Goal: Information Seeking & Learning: Learn about a topic

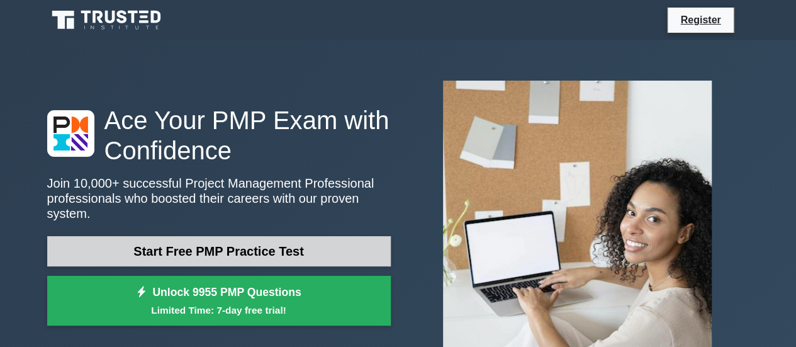
click at [255, 244] on link "Start Free PMP Practice Test" at bounding box center [219, 251] width 344 height 30
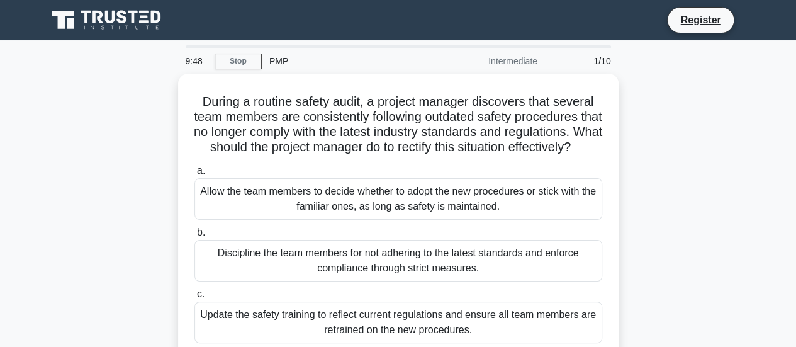
click at [719, 174] on div "During a routine safety audit, a project manager discovers that several team me…" at bounding box center [399, 248] width 718 height 349
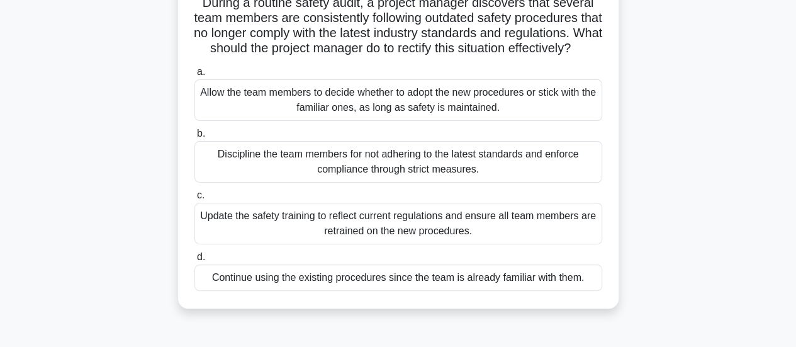
scroll to position [101, 0]
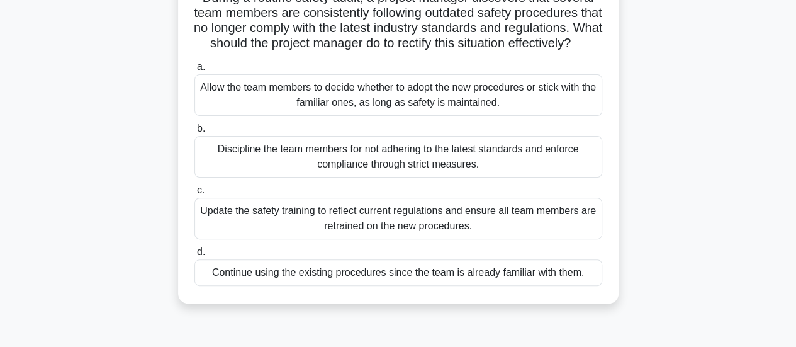
click at [259, 226] on div "Update the safety training to reflect current regulations and ensure all team m…" at bounding box center [398, 219] width 408 height 42
click at [194, 194] on input "c. Update the safety training to reflect current regulations and ensure all tea…" at bounding box center [194, 190] width 0 height 8
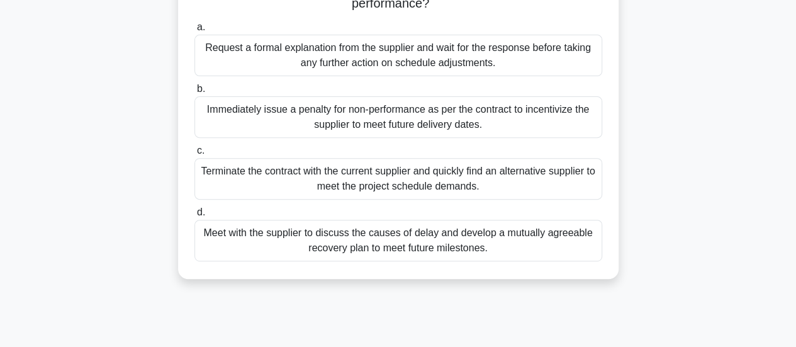
scroll to position [176, 0]
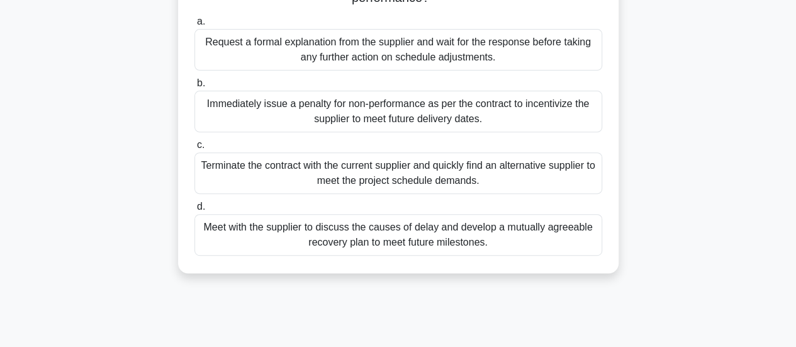
click at [344, 240] on div "Meet with the supplier to discuss the causes of delay and develop a mutually ag…" at bounding box center [398, 235] width 408 height 42
click at [194, 211] on input "d. Meet with the supplier to discuss the causes of delay and develop a mutually…" at bounding box center [194, 207] width 0 height 8
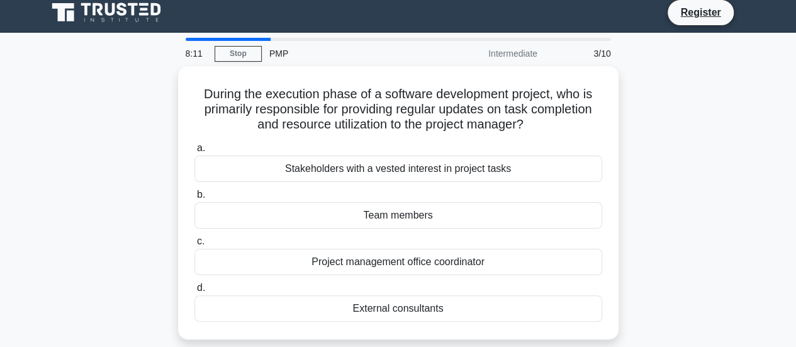
scroll to position [0, 0]
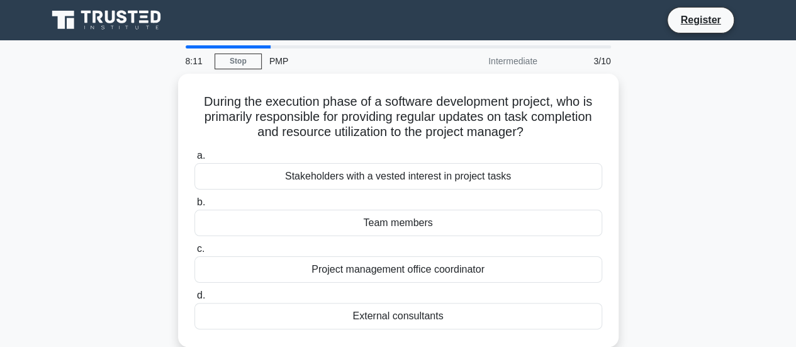
click at [344, 240] on div "a. Stakeholders with a vested interest in project tasks b. Team members c. d." at bounding box center [398, 238] width 423 height 186
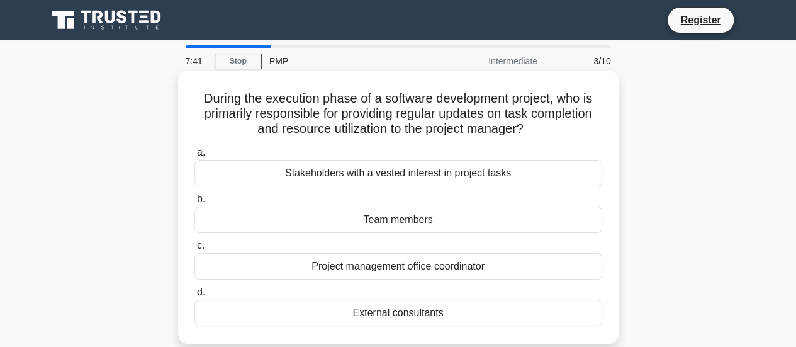
click at [342, 265] on div "Project management office coordinator" at bounding box center [398, 266] width 408 height 26
click at [194, 250] on input "c. Project management office coordinator" at bounding box center [194, 246] width 0 height 8
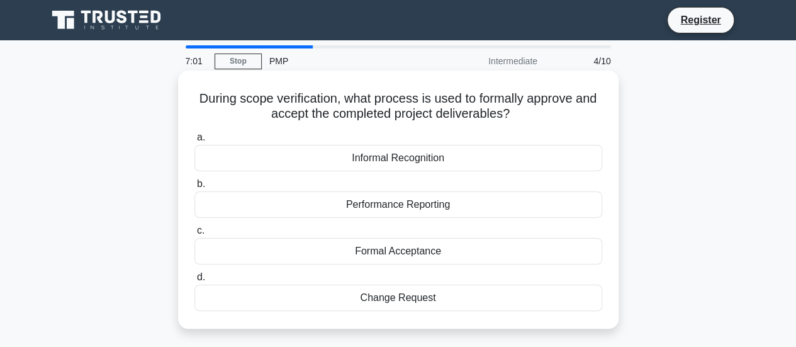
click at [370, 254] on div "Formal Acceptance" at bounding box center [398, 251] width 408 height 26
click at [194, 235] on input "c. Formal Acceptance" at bounding box center [194, 231] width 0 height 8
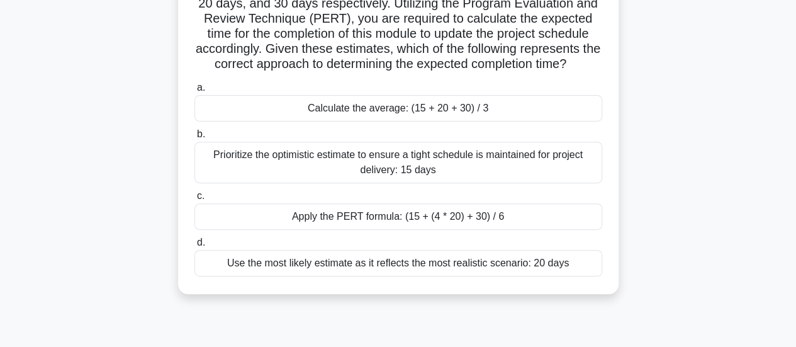
scroll to position [176, 0]
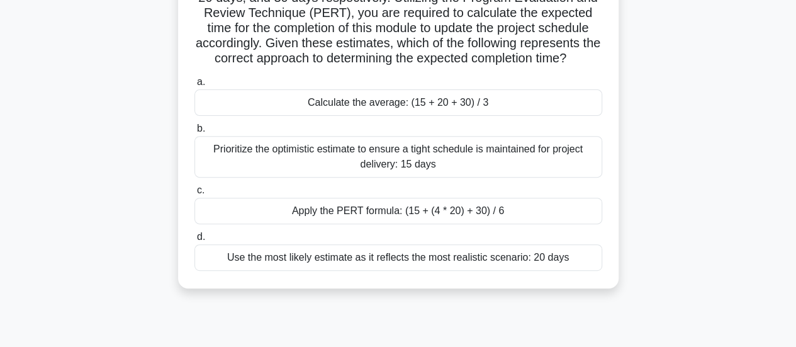
click at [400, 224] on div "Apply the PERT formula: (15 + (4 * 20) + 30) / 6" at bounding box center [398, 211] width 408 height 26
click at [194, 194] on input "c. Apply the PERT formula: (15 + (4 * 20) + 30) / 6" at bounding box center [194, 190] width 0 height 8
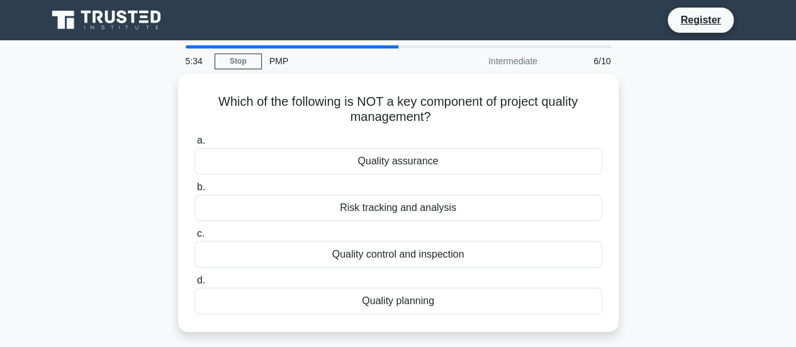
scroll to position [0, 0]
click at [400, 226] on label "c. Quality control and inspection" at bounding box center [398, 247] width 408 height 42
click at [194, 230] on input "c. Quality control and inspection" at bounding box center [194, 234] width 0 height 8
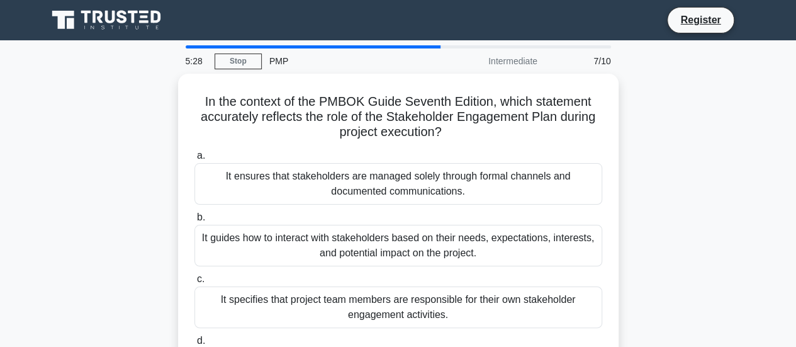
click at [677, 179] on div "In the context of the PMBOK Guide Seventh Edition, which statement accurately r…" at bounding box center [399, 248] width 718 height 349
click at [103, 196] on div "In the context of the PMBOK Guide Seventh Edition, which statement accurately r…" at bounding box center [399, 248] width 718 height 349
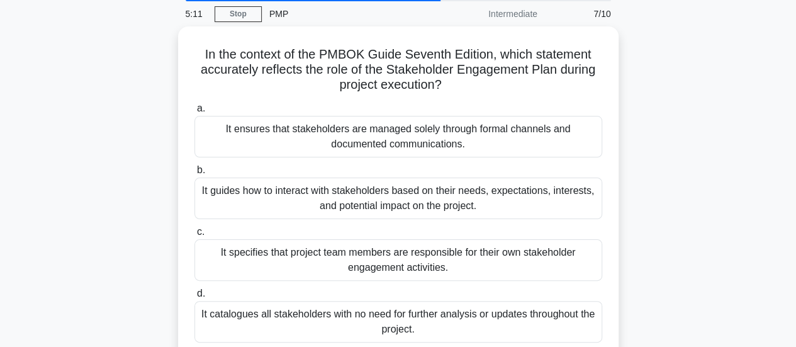
scroll to position [50, 0]
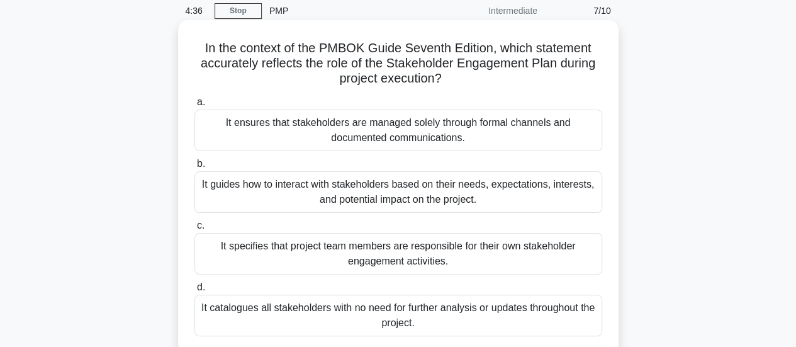
click at [320, 127] on div "It ensures that stakeholders are managed solely through formal channels and doc…" at bounding box center [398, 131] width 408 height 42
click at [194, 106] on input "a. It ensures that stakeholders are managed solely through formal channels and …" at bounding box center [194, 102] width 0 height 8
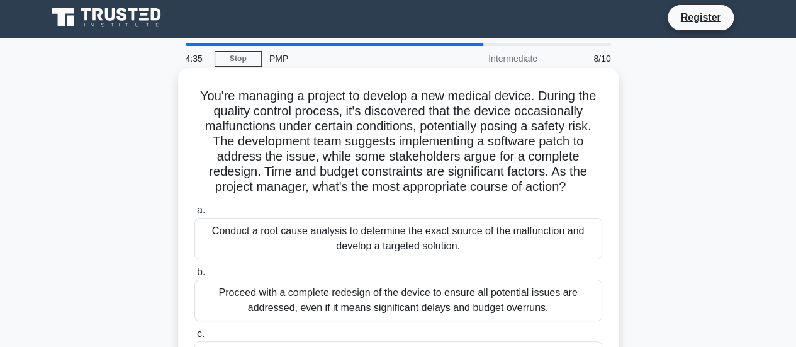
scroll to position [0, 0]
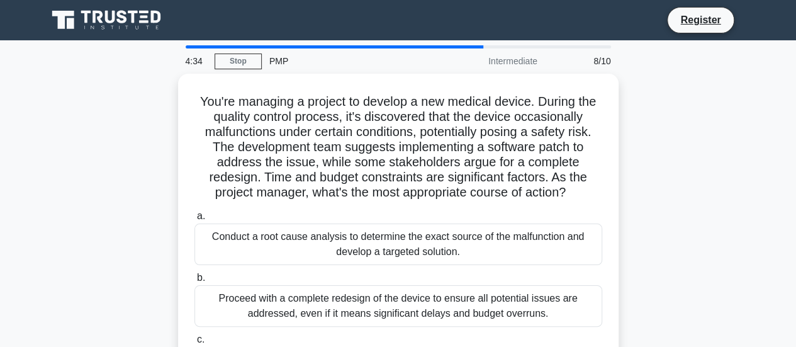
click at [161, 198] on div "You're managing a project to develop a new medical device. During the quality c…" at bounding box center [399, 286] width 718 height 424
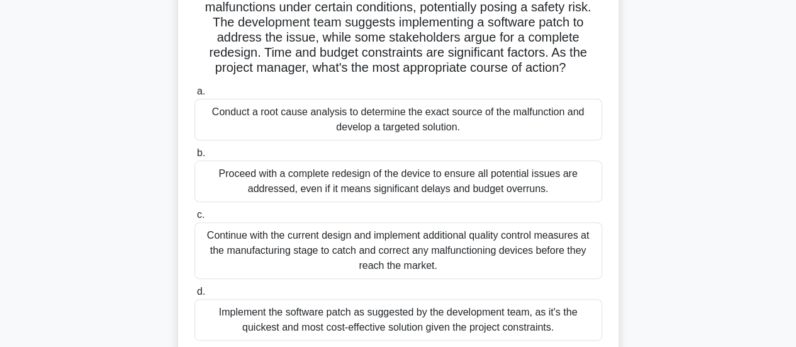
scroll to position [126, 0]
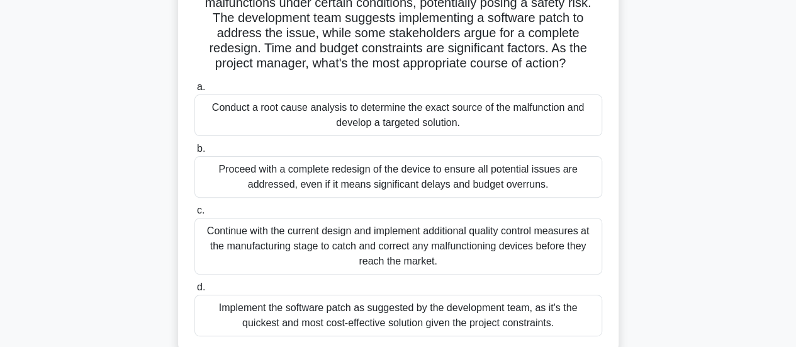
click at [324, 116] on div "Conduct a root cause analysis to determine the exact source of the malfunction …" at bounding box center [398, 115] width 408 height 42
click at [194, 91] on input "a. Conduct a root cause analysis to determine the exact source of the malfuncti…" at bounding box center [194, 87] width 0 height 8
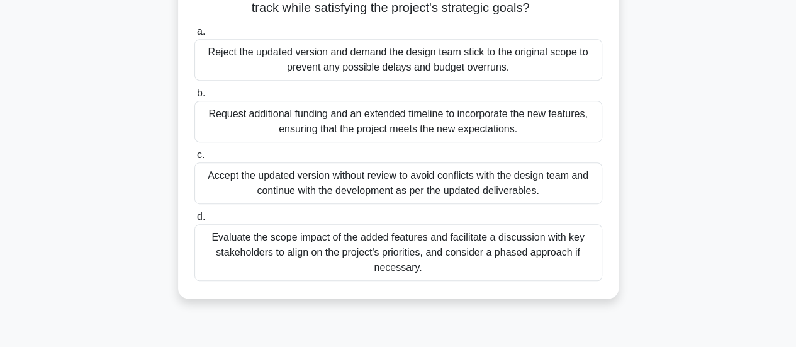
scroll to position [277, 0]
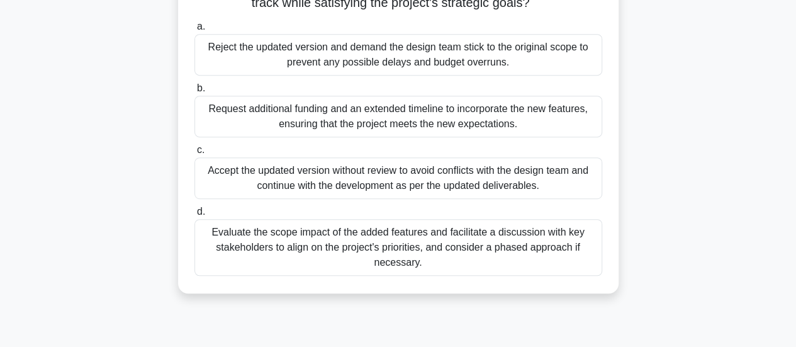
click at [363, 254] on div "Evaluate the scope impact of the added features and facilitate a discussion wit…" at bounding box center [398, 247] width 408 height 57
click at [194, 216] on input "d. Evaluate the scope impact of the added features and facilitate a discussion …" at bounding box center [194, 212] width 0 height 8
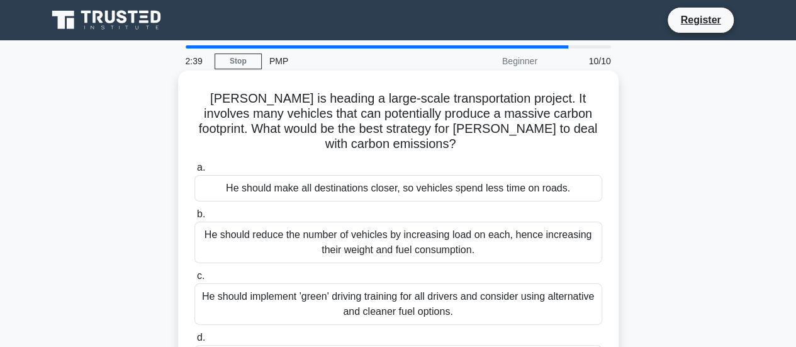
scroll to position [0, 0]
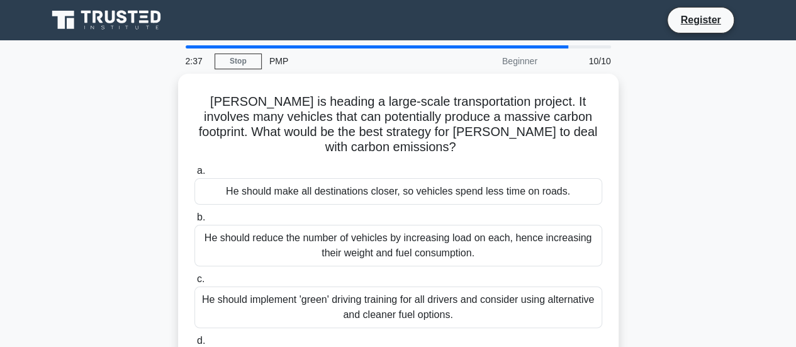
click at [709, 162] on div "Paul is heading a large-scale transportation project. It involves many vehicles…" at bounding box center [399, 241] width 718 height 334
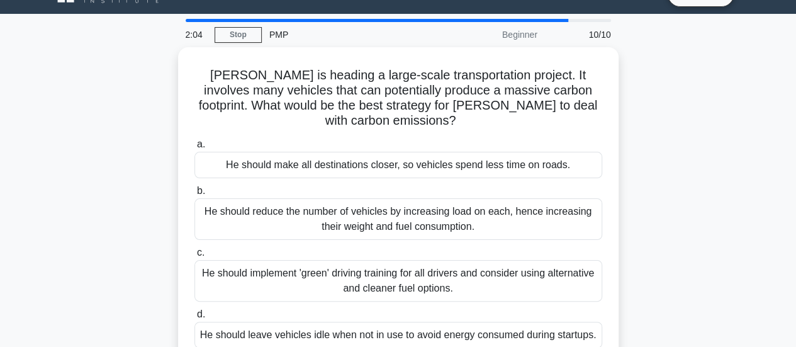
scroll to position [25, 0]
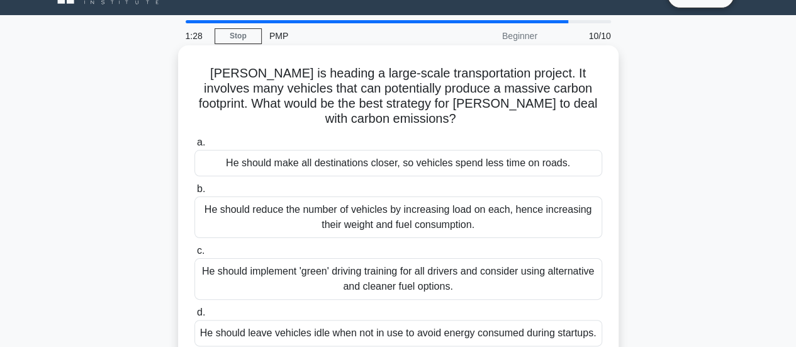
click at [535, 261] on div "He should implement 'green' driving training for all drivers and consider using…" at bounding box center [398, 279] width 408 height 42
click at [194, 255] on input "c. He should implement 'green' driving training for all drivers and consider us…" at bounding box center [194, 251] width 0 height 8
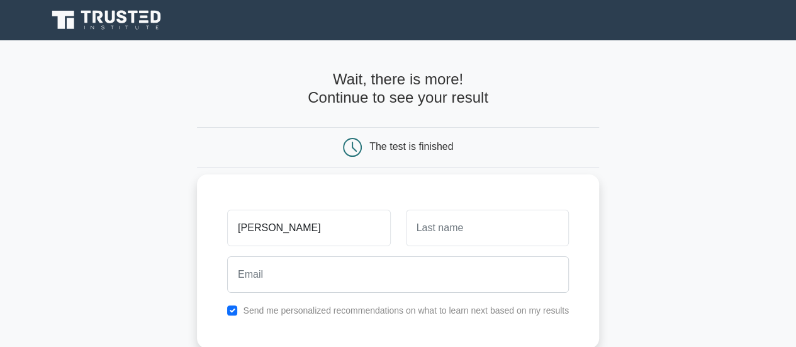
type input "[PERSON_NAME]"
type input "kv"
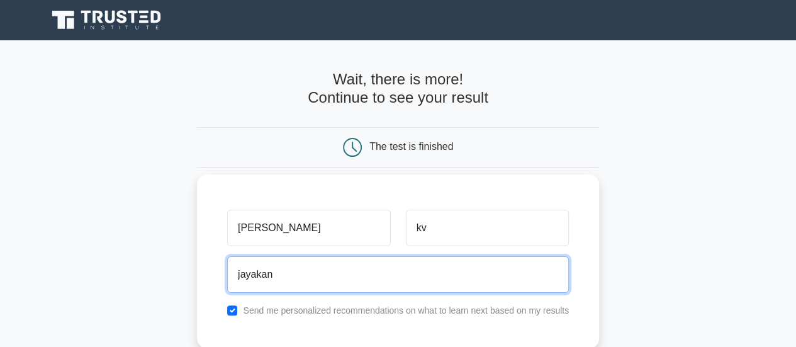
type input "jayakanth.kv@gmail.com"
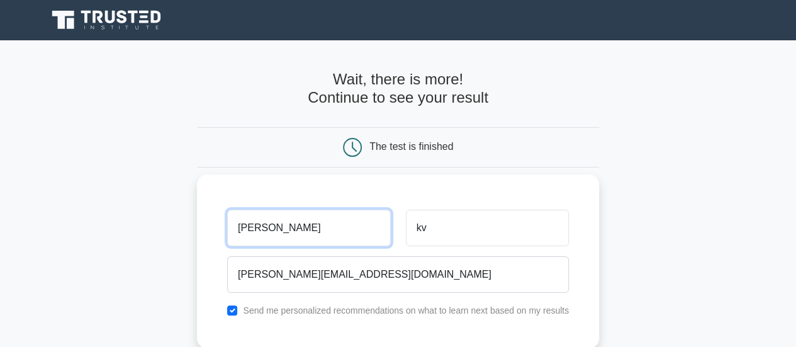
click at [320, 237] on input "[PERSON_NAME]" at bounding box center [308, 228] width 163 height 37
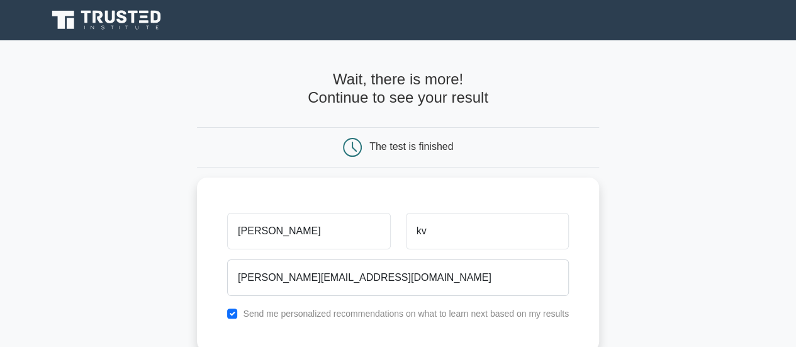
click at [622, 257] on main "Wait, there is more! Continue to see your result The test is finished Jayakanth…" at bounding box center [398, 266] width 796 height 453
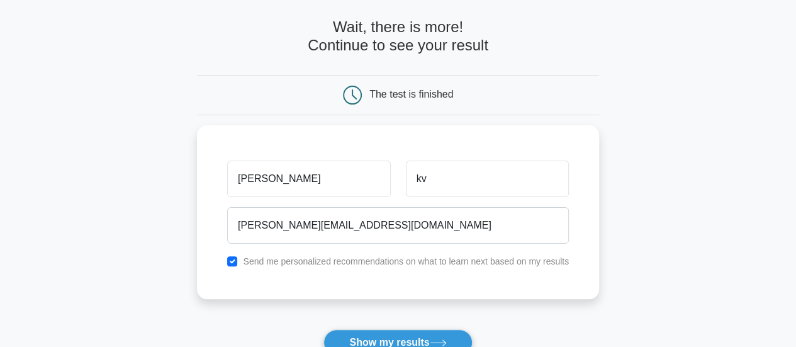
scroll to position [76, 0]
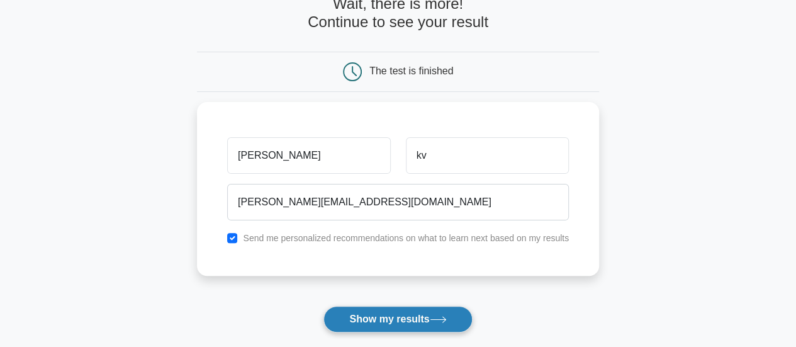
click at [368, 318] on button "Show my results" at bounding box center [398, 319] width 149 height 26
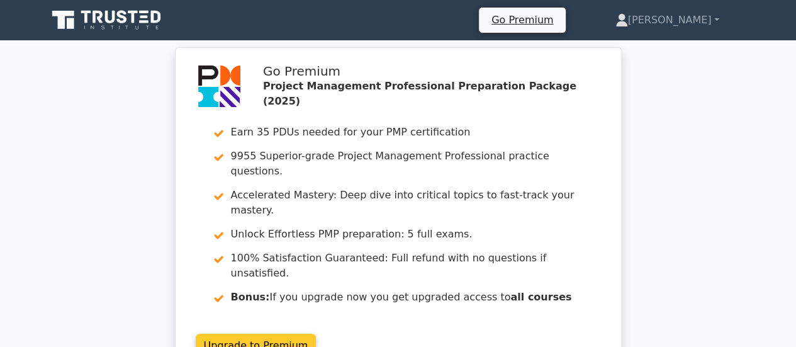
click at [317, 334] on link "Upgrade to Premium" at bounding box center [256, 346] width 121 height 24
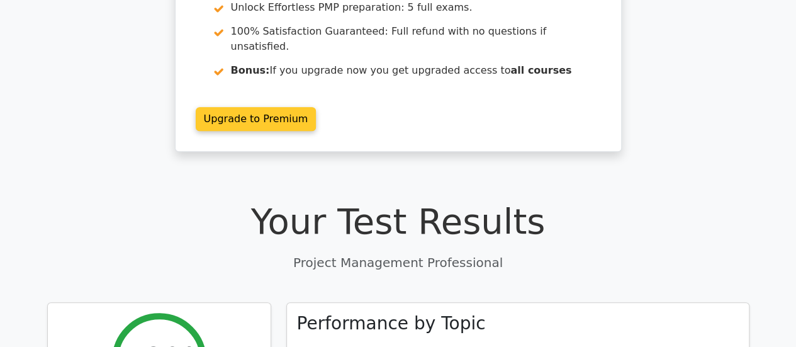
scroll to position [252, 0]
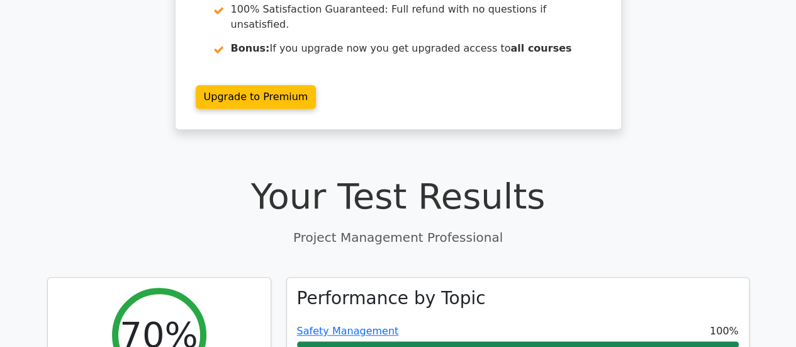
click at [189, 175] on h1 "Your Test Results" at bounding box center [398, 196] width 702 height 42
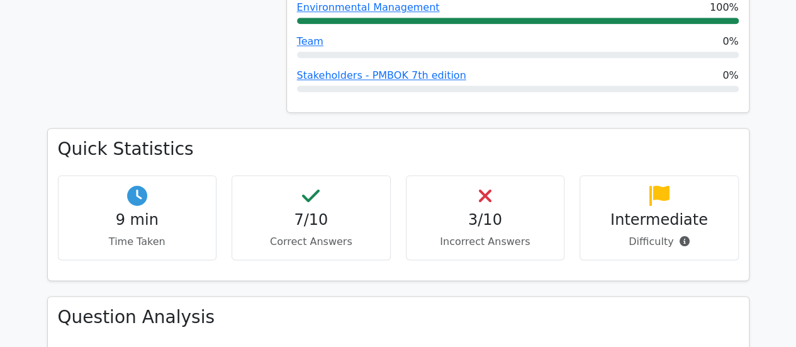
scroll to position [780, 0]
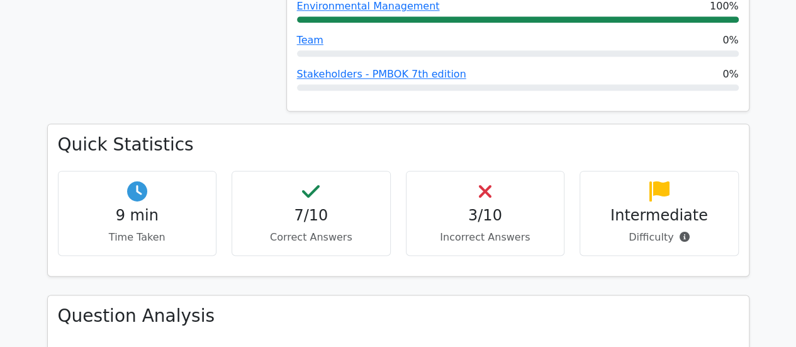
click at [487, 206] on h4 "3/10" at bounding box center [486, 215] width 138 height 18
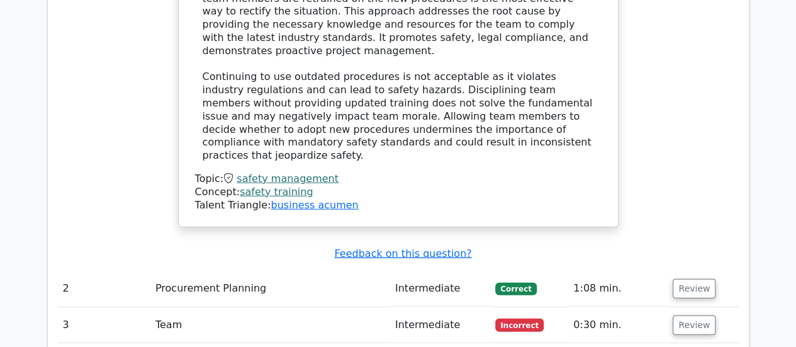
scroll to position [1586, 0]
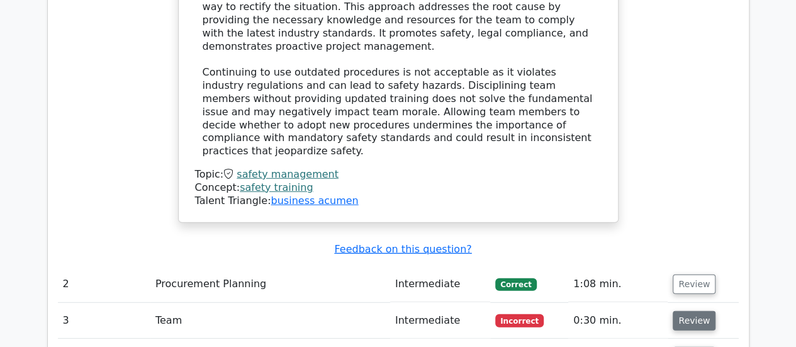
click at [690, 311] on button "Review" at bounding box center [694, 321] width 43 height 20
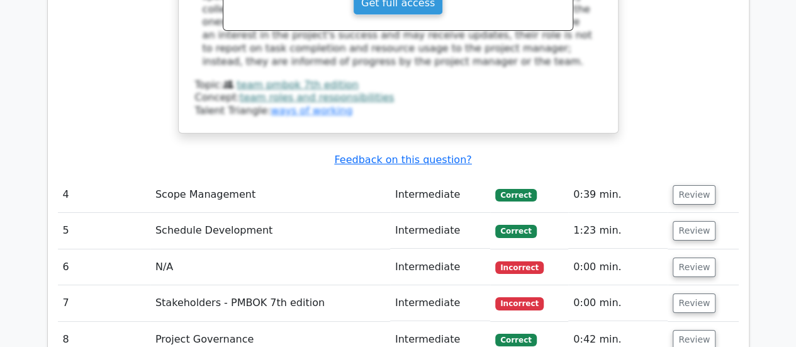
scroll to position [2316, 0]
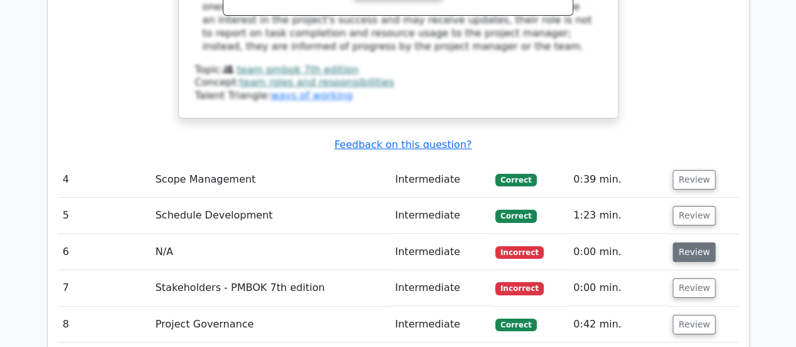
click at [699, 242] on button "Review" at bounding box center [694, 252] width 43 height 20
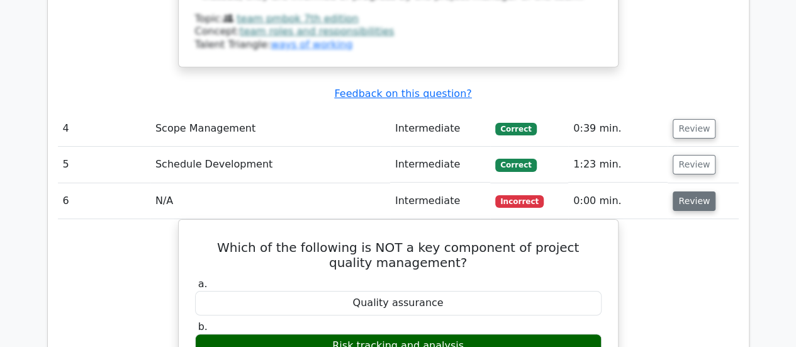
scroll to position [2366, 0]
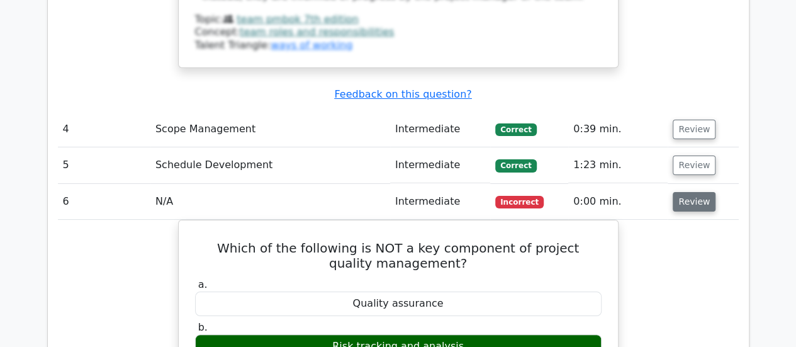
click at [694, 192] on button "Review" at bounding box center [694, 202] width 43 height 20
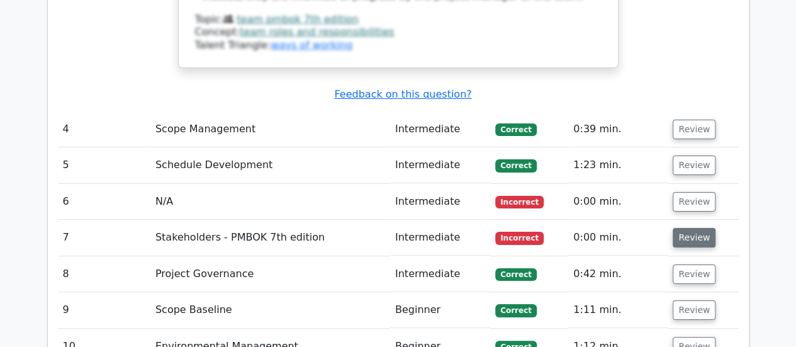
click at [695, 228] on button "Review" at bounding box center [694, 238] width 43 height 20
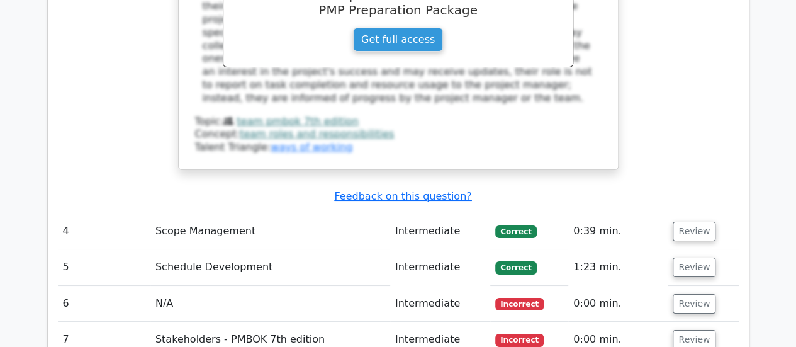
scroll to position [2266, 0]
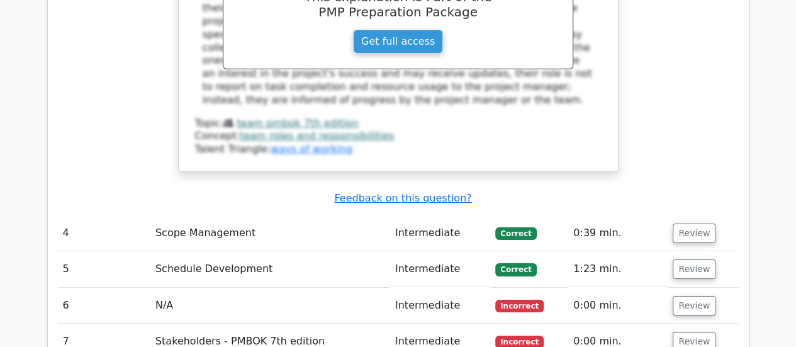
click at [750, 230] on div "Question Analysis Question # Topic Difficulty Result Time Spent Action 1 Safety…" at bounding box center [399, 18] width 718 height 2419
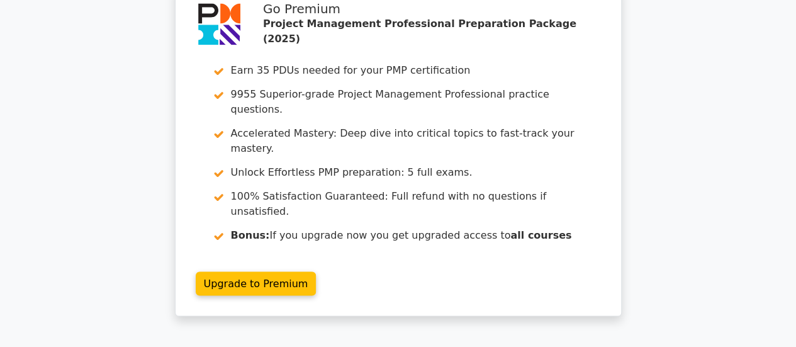
scroll to position [3557, 0]
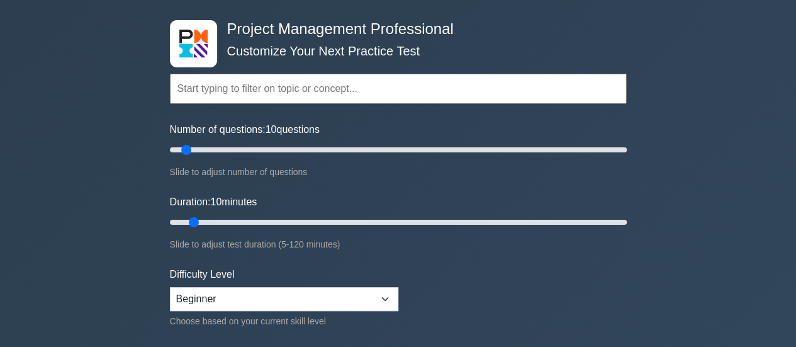
scroll to position [76, 0]
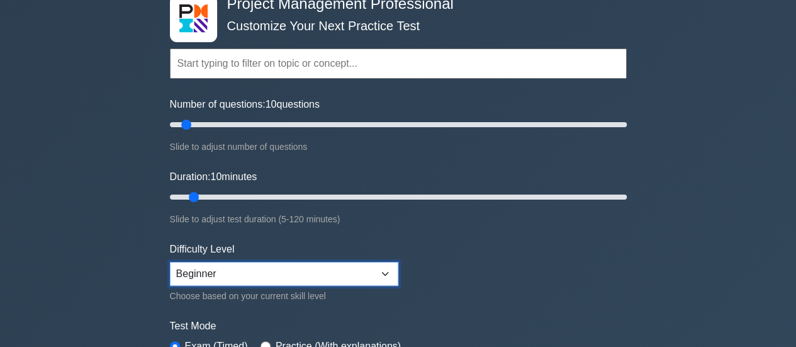
click at [273, 266] on select "Beginner Intermediate Expert" at bounding box center [284, 274] width 228 height 24
select select "expert"
click at [170, 262] on select "Beginner Intermediate Expert" at bounding box center [284, 274] width 228 height 24
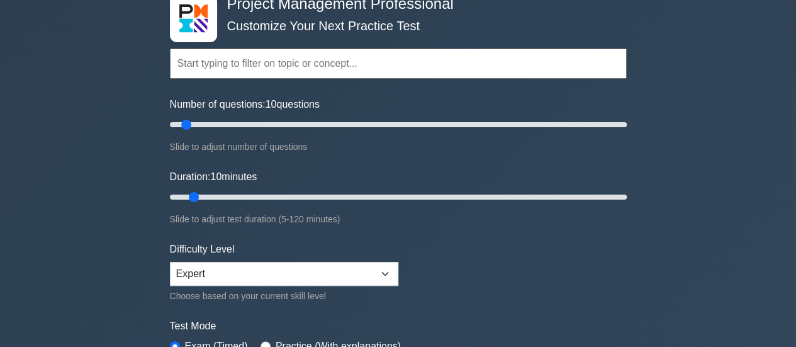
click at [455, 286] on form "Topics Scope Management Time Management Cost Management Quality Management Risk…" at bounding box center [398, 204] width 457 height 389
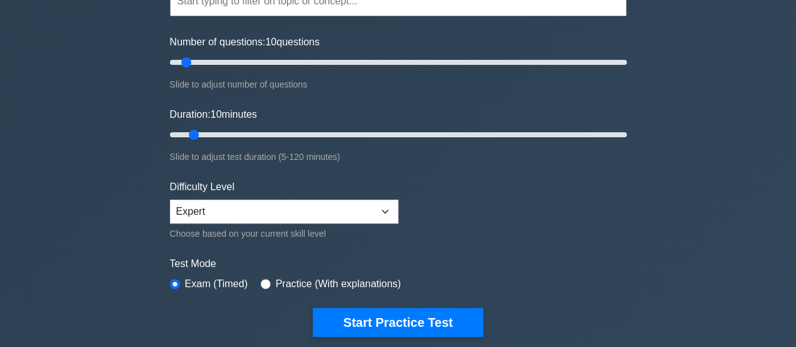
scroll to position [201, 0]
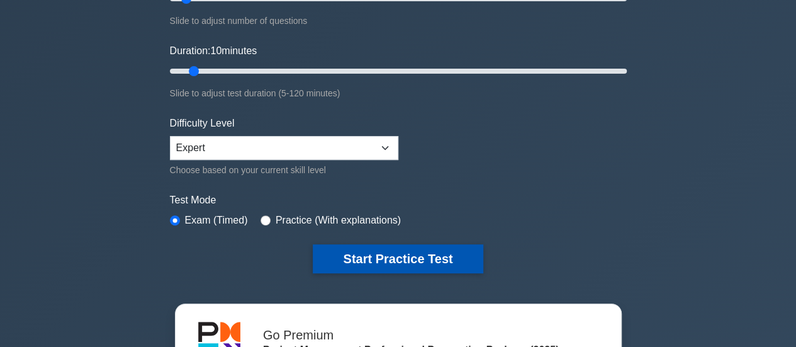
click at [414, 262] on button "Start Practice Test" at bounding box center [398, 258] width 170 height 29
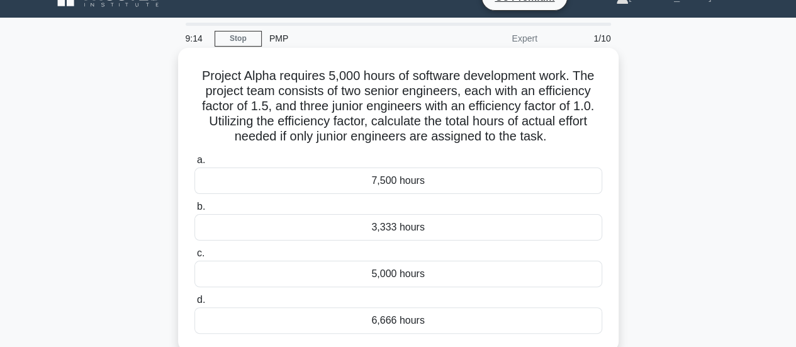
scroll to position [25, 0]
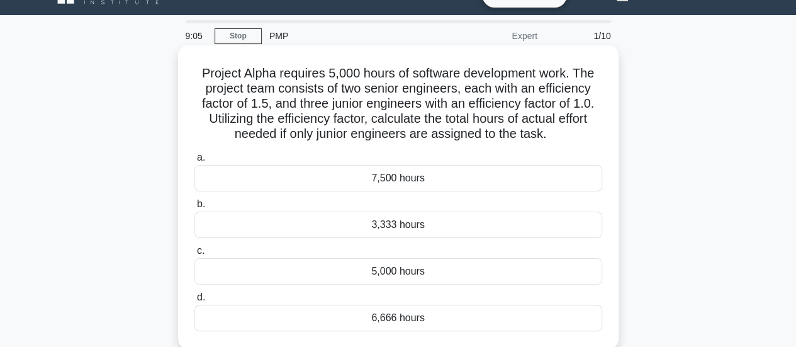
click at [412, 273] on div "5,000 hours" at bounding box center [398, 271] width 408 height 26
click at [194, 255] on input "c. 5,000 hours" at bounding box center [194, 251] width 0 height 8
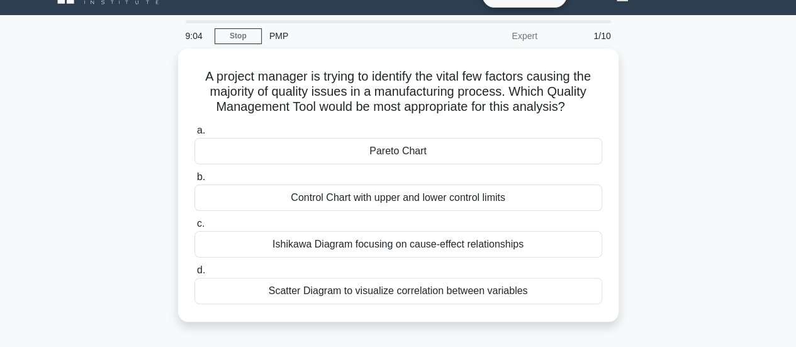
scroll to position [0, 0]
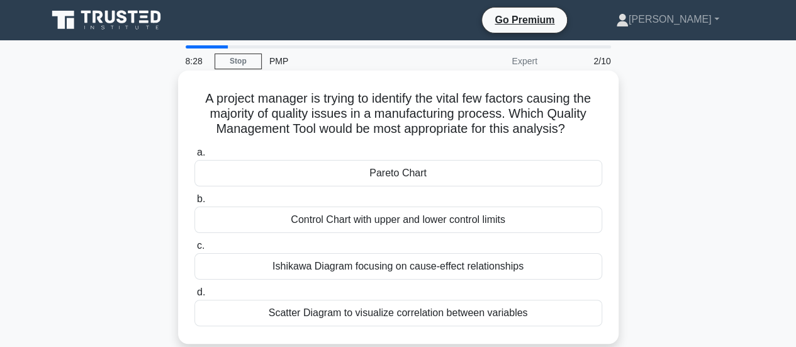
click at [466, 266] on div "Ishikawa Diagram focusing on cause-effect relationships" at bounding box center [398, 266] width 408 height 26
click at [194, 250] on input "c. Ishikawa Diagram focusing on cause-effect relationships" at bounding box center [194, 246] width 0 height 8
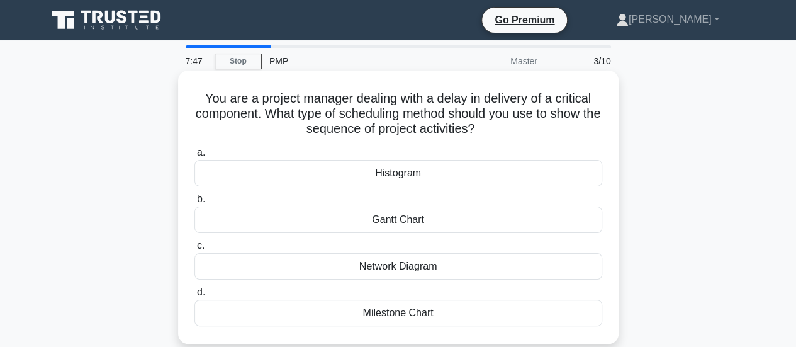
click at [381, 224] on div "Gantt Chart" at bounding box center [398, 219] width 408 height 26
click at [194, 203] on input "b. Gantt Chart" at bounding box center [194, 199] width 0 height 8
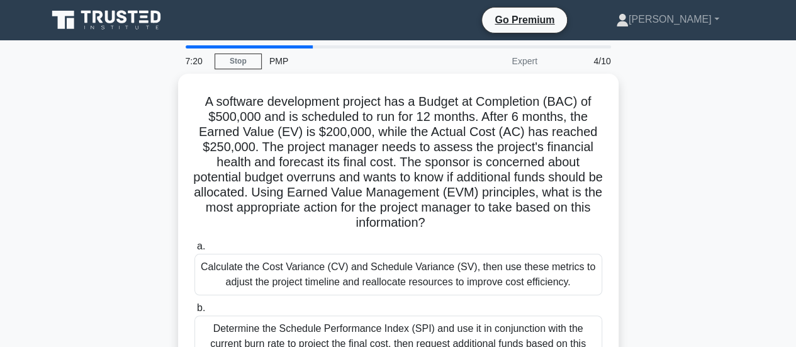
click at [704, 181] on div "A software development project has a Budget at Completion (BAC) of $500,000 and…" at bounding box center [399, 316] width 718 height 485
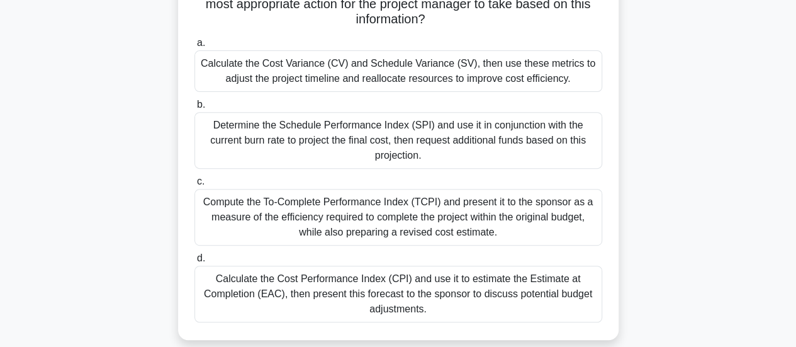
scroll to position [201, 0]
click at [419, 292] on div "Calculate the Cost Performance Index (CPI) and use it to estimate the Estimate …" at bounding box center [398, 292] width 408 height 57
click at [194, 261] on input "d. Calculate the Cost Performance Index (CPI) and use it to estimate the Estima…" at bounding box center [194, 257] width 0 height 8
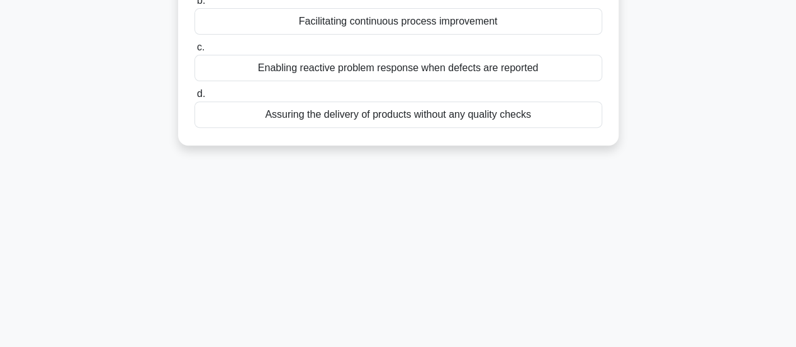
scroll to position [12, 0]
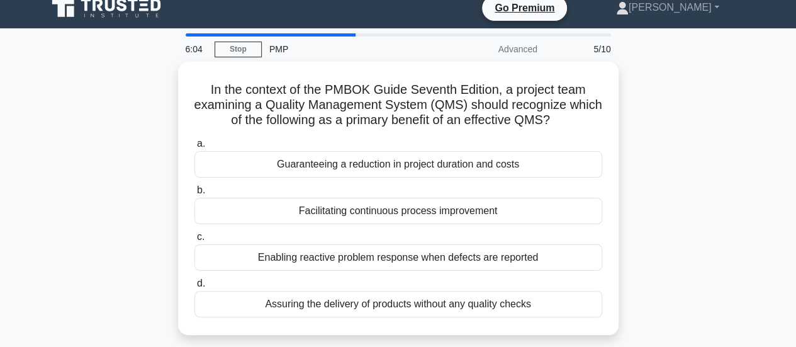
click at [498, 252] on div "6:04 Stop PMP Advanced 5/10 In the context of the PMBOK Guide Seventh Edition, …" at bounding box center [399, 347] width 718 height 629
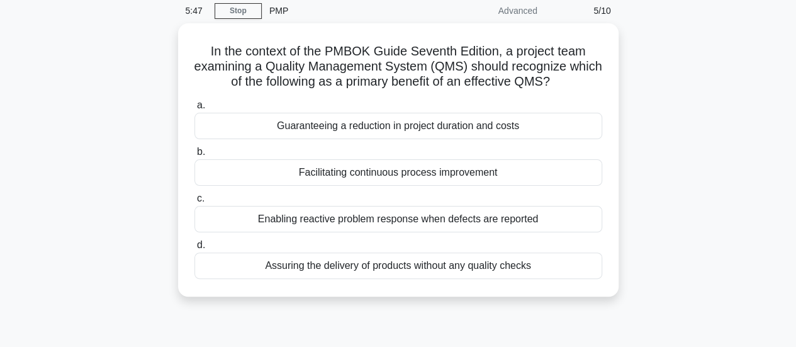
scroll to position [76, 0]
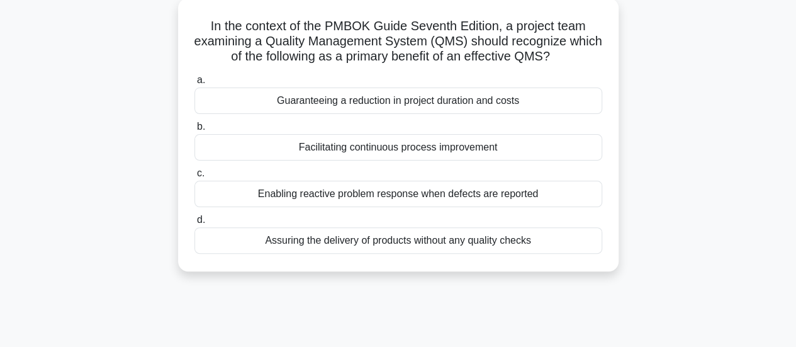
drag, startPoint x: 498, startPoint y: 252, endPoint x: 583, endPoint y: 284, distance: 90.0
click at [583, 284] on div "In the context of the PMBOK Guide Seventh Edition, a project team examining a Q…" at bounding box center [399, 142] width 718 height 288
click at [638, 236] on div "In the context of the PMBOK Guide Seventh Edition, a project team examining a Q…" at bounding box center [399, 142] width 718 height 288
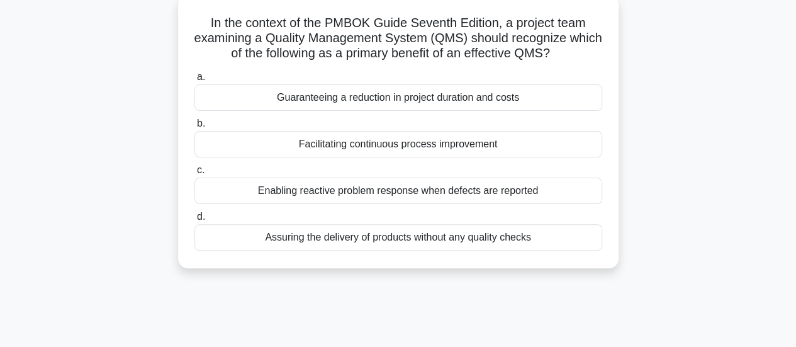
click at [428, 145] on div "Facilitating continuous process improvement" at bounding box center [398, 144] width 408 height 26
click at [194, 128] on input "b. Facilitating continuous process improvement" at bounding box center [194, 124] width 0 height 8
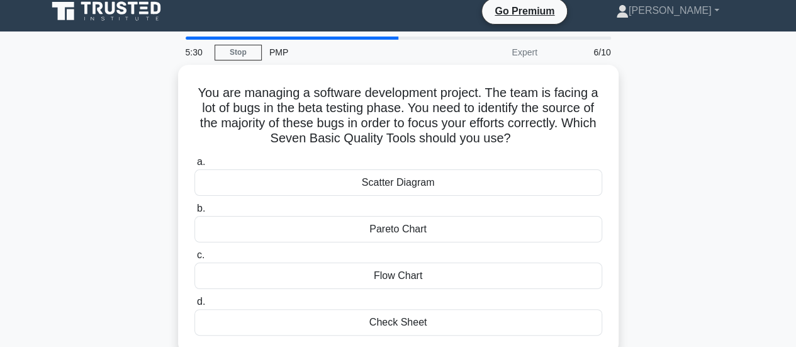
scroll to position [0, 0]
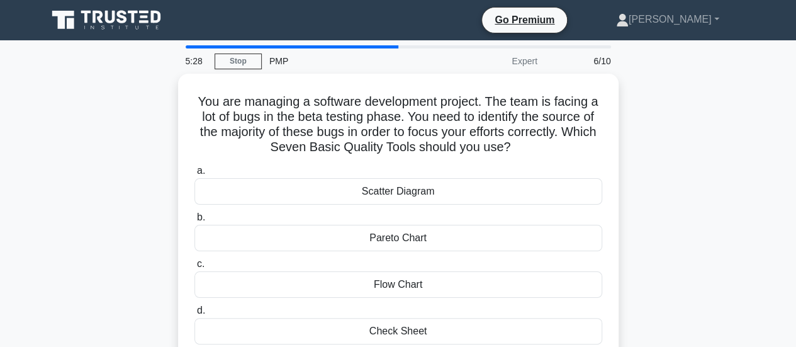
click at [652, 167] on div "You are managing a software development project. The team is facing a lot of bu…" at bounding box center [399, 225] width 718 height 303
click at [652, 193] on div "You are managing a software development project. The team is facing a lot of bu…" at bounding box center [399, 225] width 718 height 303
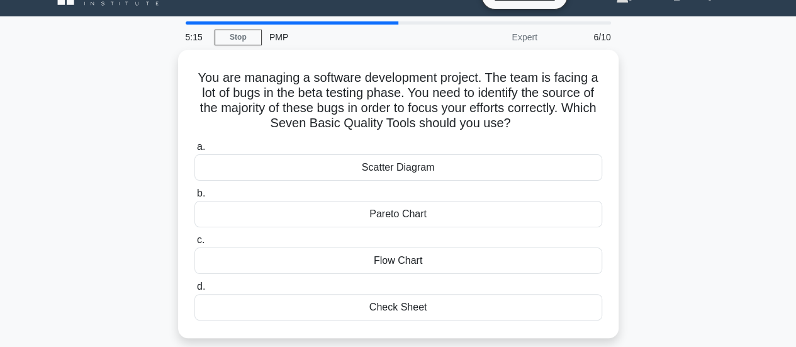
scroll to position [25, 0]
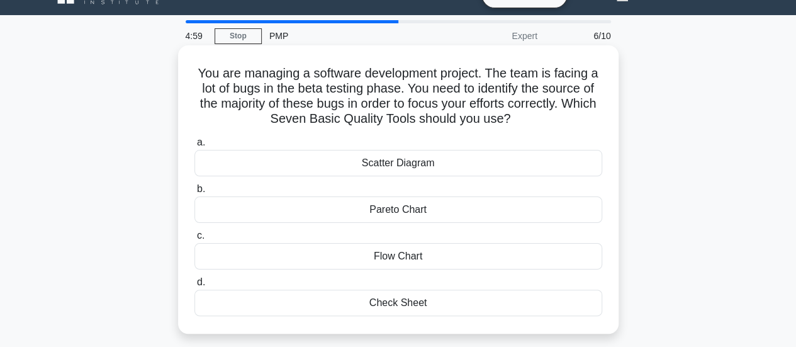
click at [405, 162] on div "Scatter Diagram" at bounding box center [398, 163] width 408 height 26
click at [194, 147] on input "a. Scatter Diagram" at bounding box center [194, 142] width 0 height 8
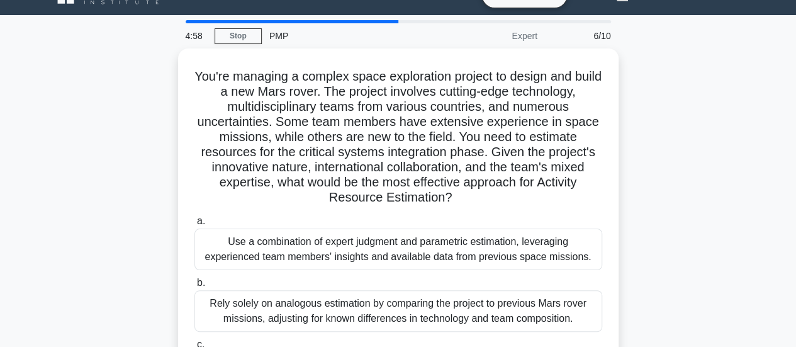
scroll to position [0, 0]
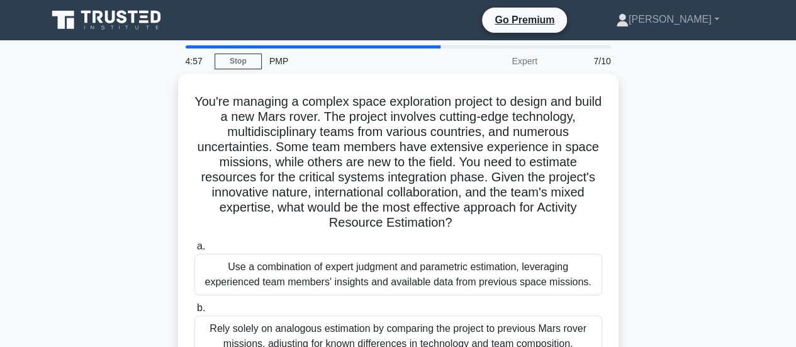
click at [678, 196] on div "You're managing a complex space exploration project to design and build a new M…" at bounding box center [399, 309] width 718 height 470
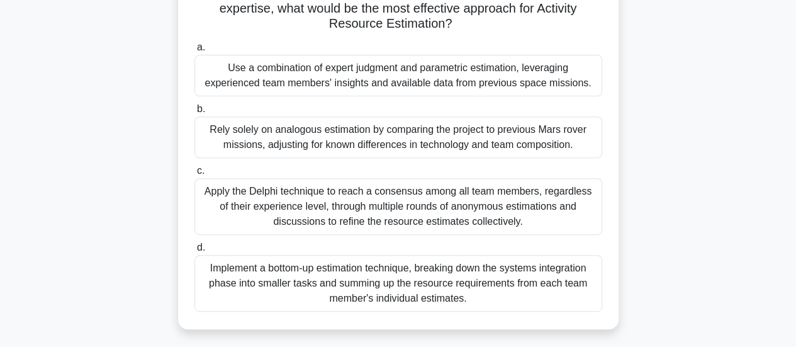
scroll to position [201, 0]
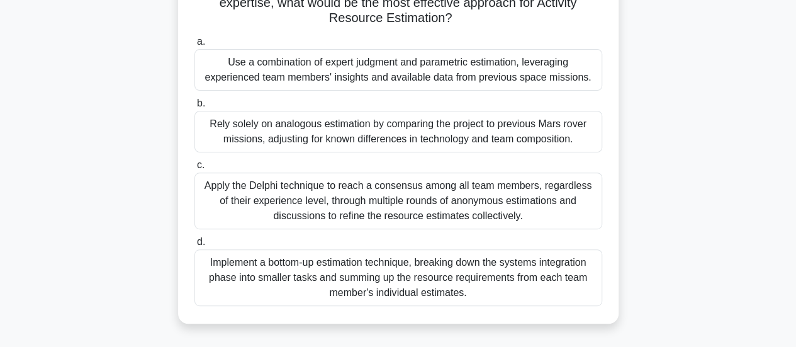
click at [314, 199] on div "Apply the Delphi technique to reach a consensus among all team members, regardl…" at bounding box center [398, 200] width 408 height 57
click at [194, 169] on input "c. Apply the Delphi technique to reach a consensus among all team members, rega…" at bounding box center [194, 165] width 0 height 8
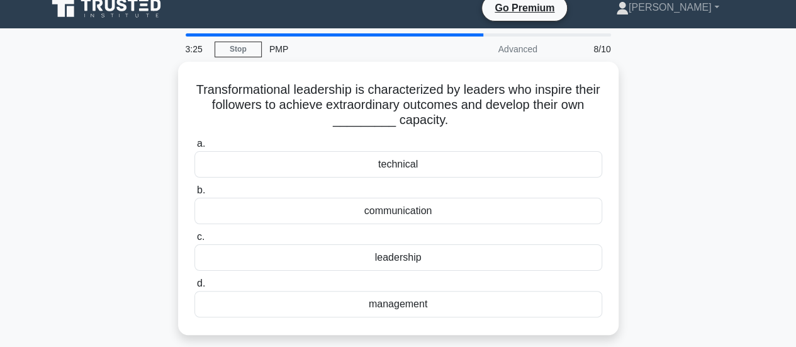
scroll to position [0, 0]
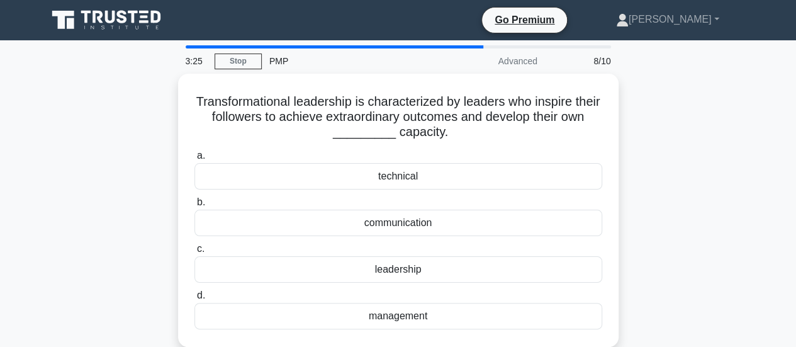
click at [347, 200] on label "b. communication" at bounding box center [398, 215] width 408 height 42
click at [194, 200] on input "b. communication" at bounding box center [194, 202] width 0 height 8
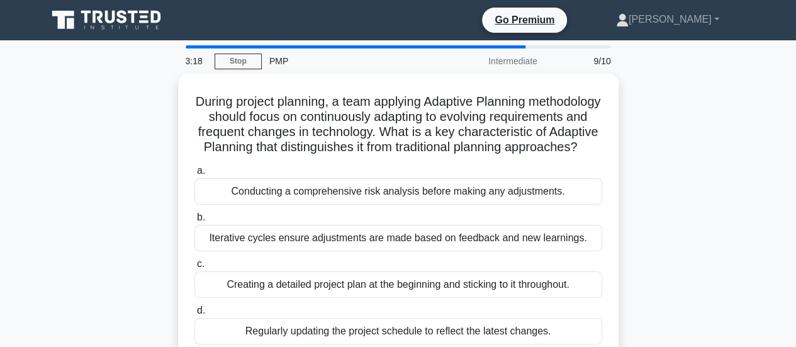
click at [650, 153] on div "During project planning, a team applying Adaptive Planning methodology should f…" at bounding box center [399, 225] width 718 height 303
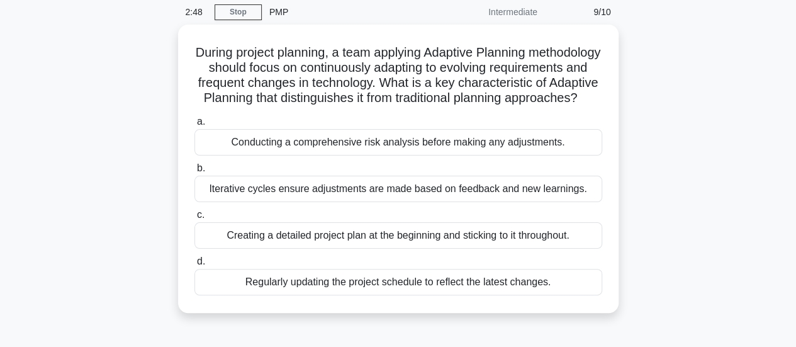
scroll to position [50, 0]
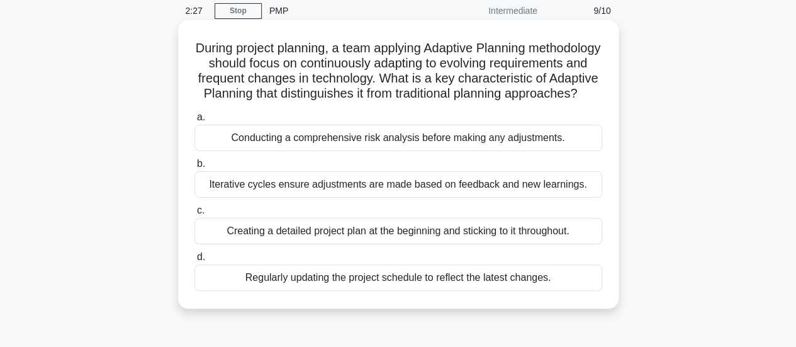
click at [457, 198] on div "Iterative cycles ensure adjustments are made based on feedback and new learning…" at bounding box center [398, 184] width 408 height 26
click at [194, 168] on input "b. Iterative cycles ensure adjustments are made based on feedback and new learn…" at bounding box center [194, 164] width 0 height 8
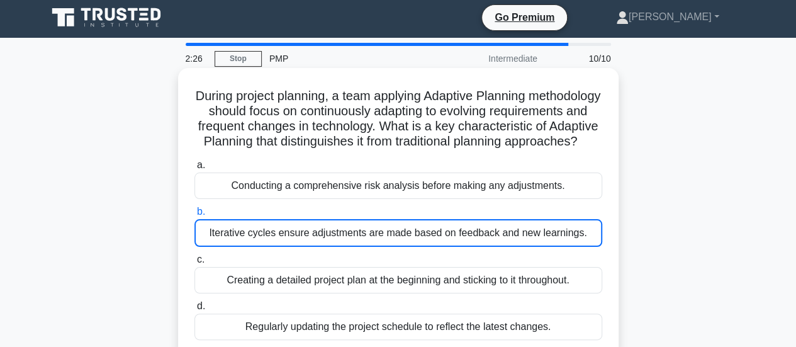
scroll to position [0, 0]
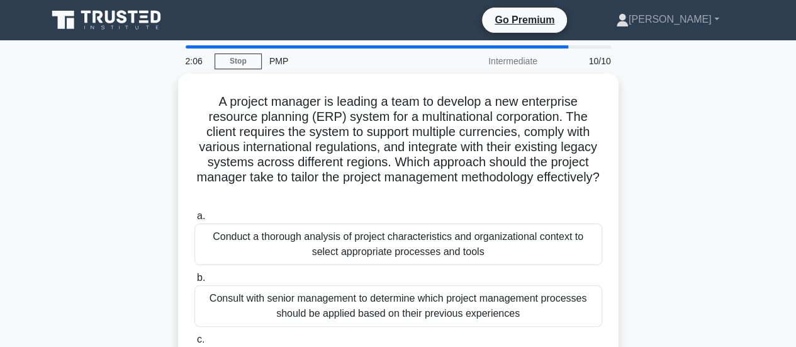
click at [712, 196] on div "A project manager is leading a team to develop a new enterprise resource planni…" at bounding box center [399, 278] width 718 height 409
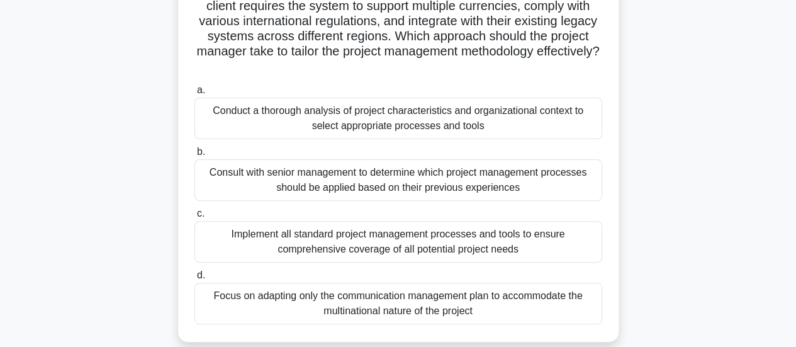
scroll to position [101, 0]
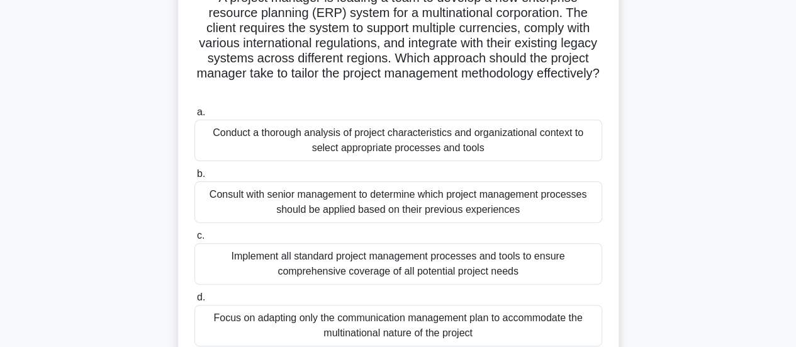
click at [420, 141] on div "Conduct a thorough analysis of project characteristics and organizational conte…" at bounding box center [398, 141] width 408 height 42
click at [194, 116] on input "a. Conduct a thorough analysis of project characteristics and organizational co…" at bounding box center [194, 112] width 0 height 8
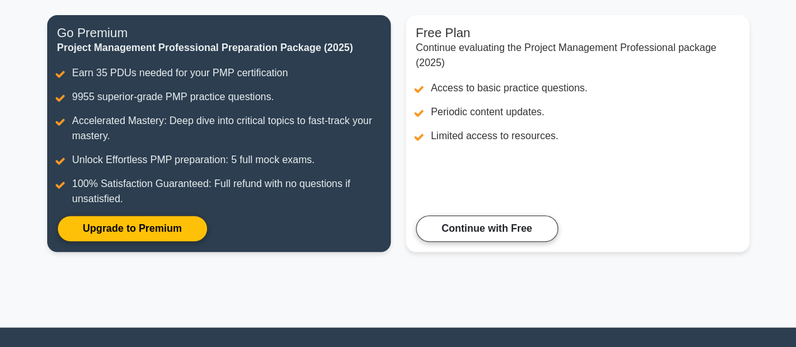
scroll to position [276, 0]
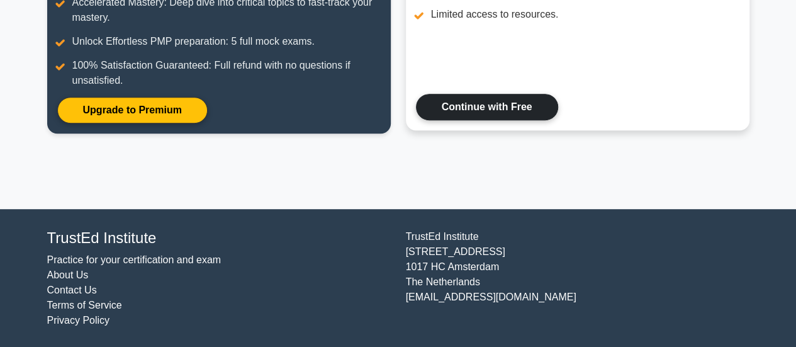
click at [473, 108] on link "Continue with Free" at bounding box center [487, 107] width 142 height 26
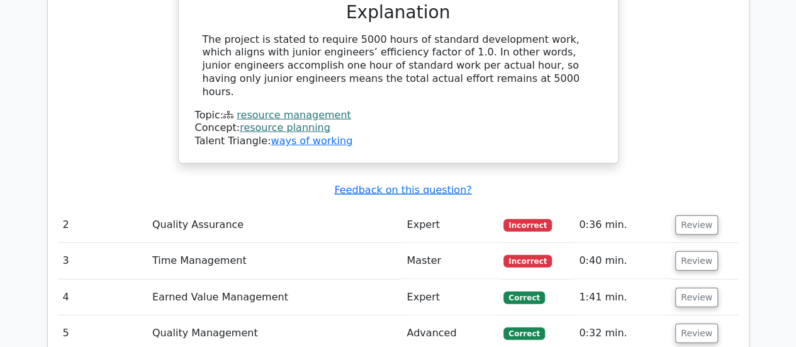
scroll to position [1485, 0]
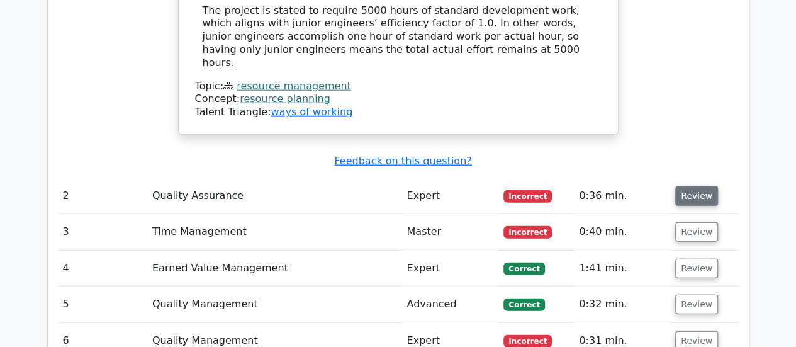
click at [688, 186] on button "Review" at bounding box center [696, 196] width 43 height 20
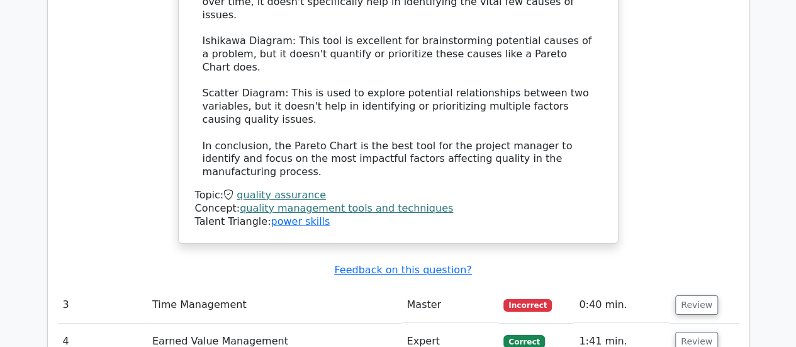
scroll to position [2215, 0]
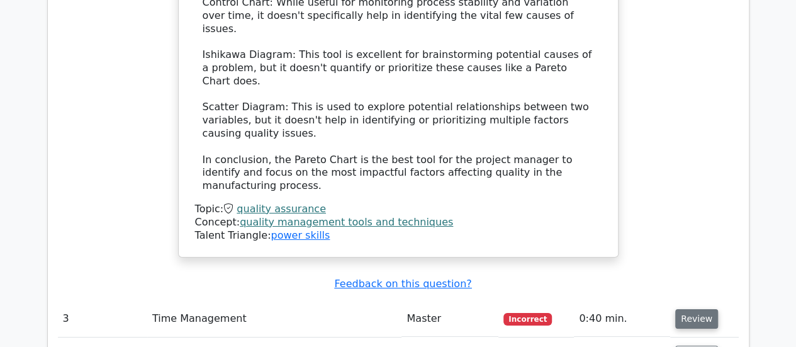
click at [690, 309] on button "Review" at bounding box center [696, 319] width 43 height 20
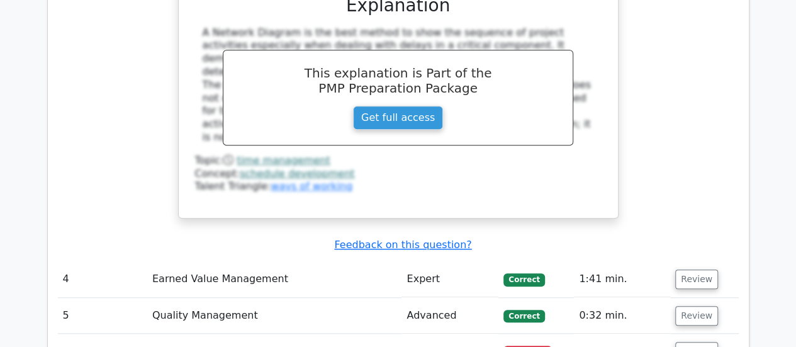
scroll to position [2820, 0]
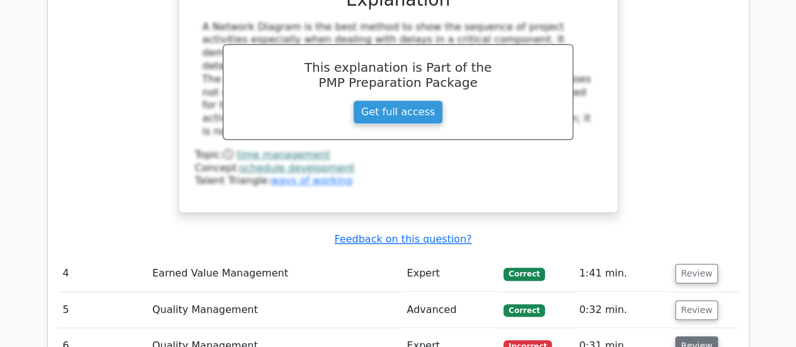
click at [697, 336] on button "Review" at bounding box center [696, 346] width 43 height 20
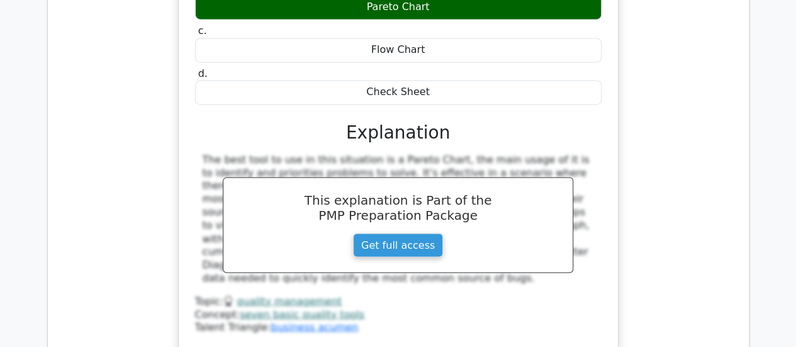
scroll to position [3474, 0]
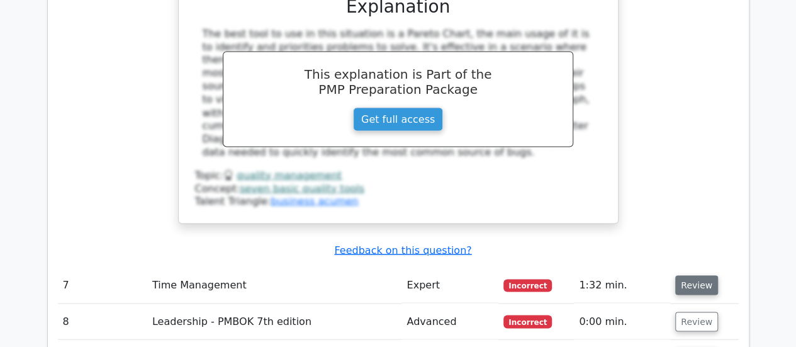
click at [694, 275] on button "Review" at bounding box center [696, 285] width 43 height 20
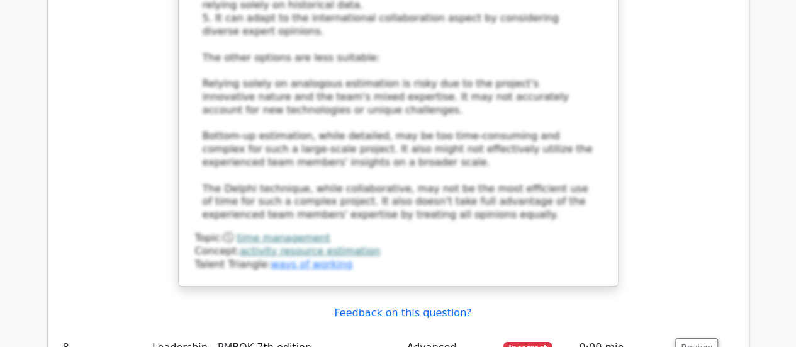
scroll to position [4456, 0]
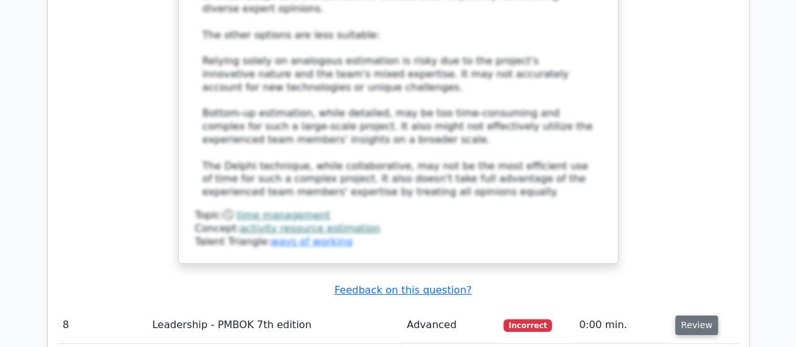
click at [684, 315] on button "Review" at bounding box center [696, 325] width 43 height 20
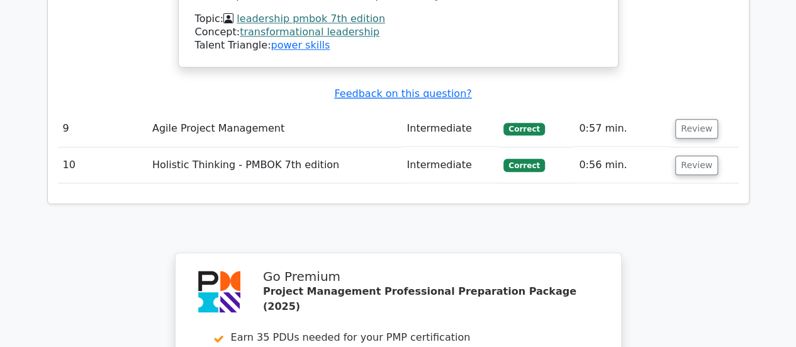
scroll to position [5438, 0]
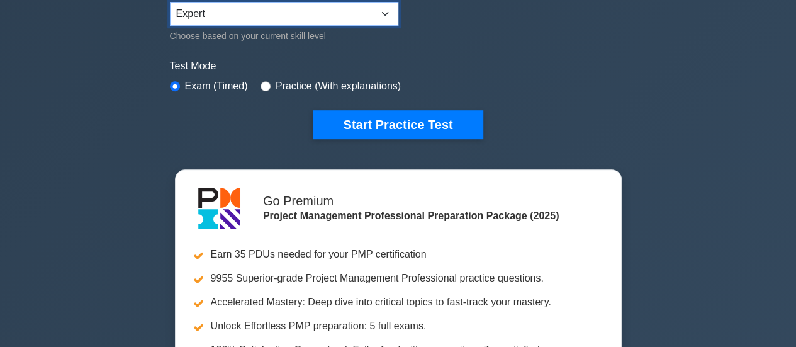
scroll to position [335, 0]
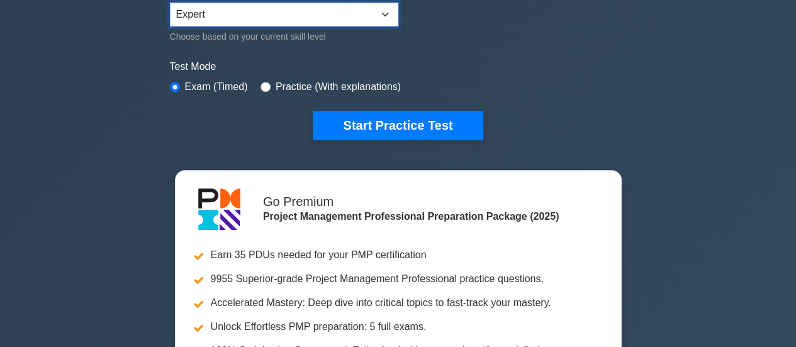
click at [334, 17] on select "Beginner Intermediate Expert" at bounding box center [284, 15] width 228 height 24
select select "intermediate"
click at [170, 3] on select "Beginner Intermediate Expert" at bounding box center [284, 15] width 228 height 24
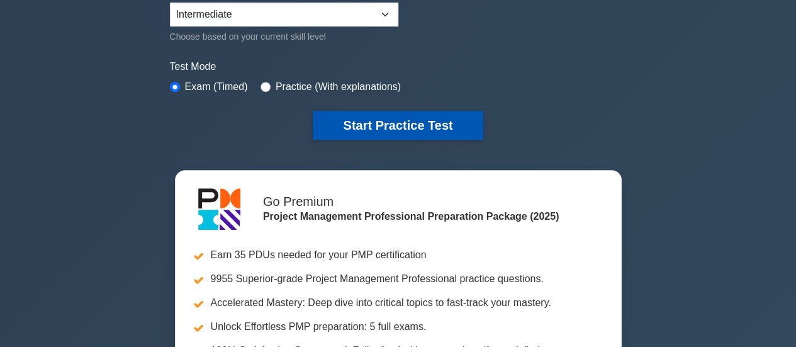
click at [369, 125] on button "Start Practice Test" at bounding box center [398, 125] width 170 height 29
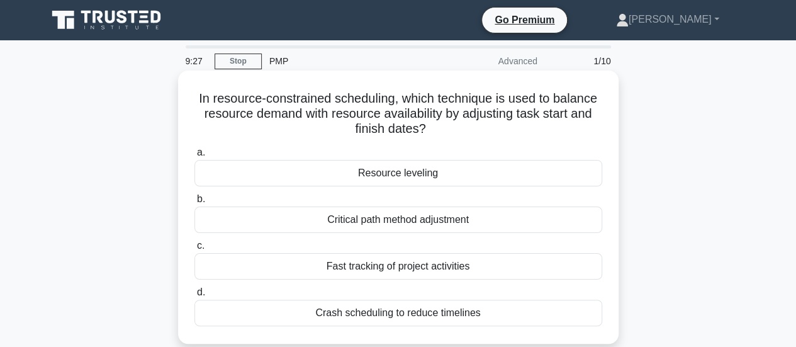
click at [439, 173] on div "Resource leveling" at bounding box center [398, 173] width 408 height 26
click at [194, 157] on input "a. Resource leveling" at bounding box center [194, 153] width 0 height 8
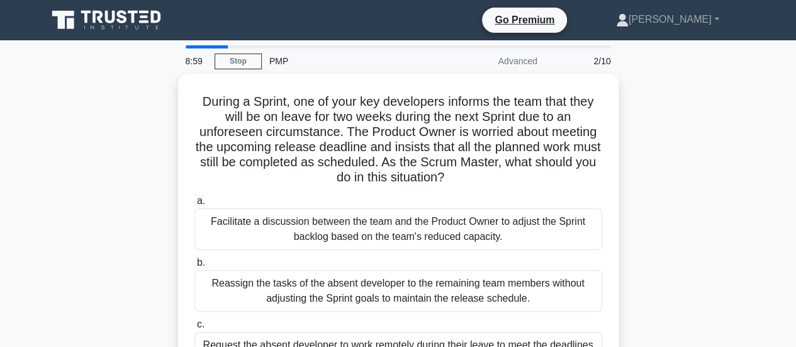
click at [680, 240] on div "During a Sprint, one of your key developers informs the team that they will be …" at bounding box center [399, 271] width 718 height 394
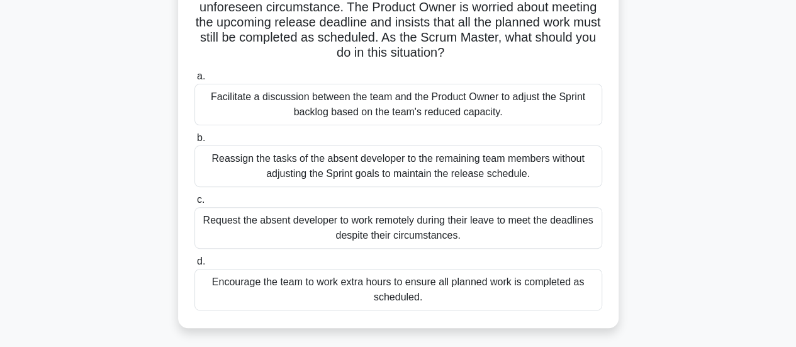
scroll to position [126, 0]
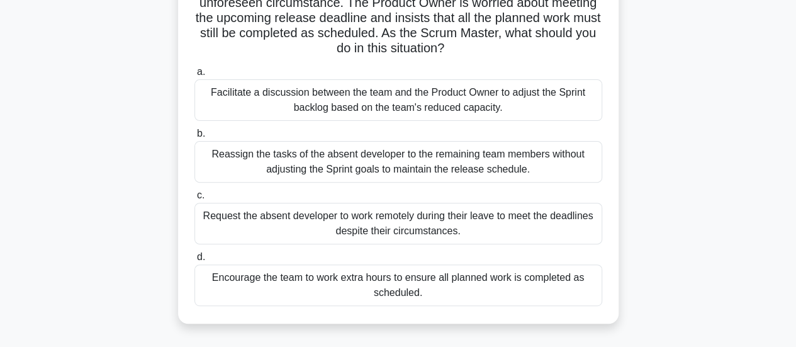
click at [438, 103] on div "Facilitate a discussion between the team and the Product Owner to adjust the Sp…" at bounding box center [398, 100] width 408 height 42
click at [194, 76] on input "a. Facilitate a discussion between the team and the Product Owner to adjust the…" at bounding box center [194, 72] width 0 height 8
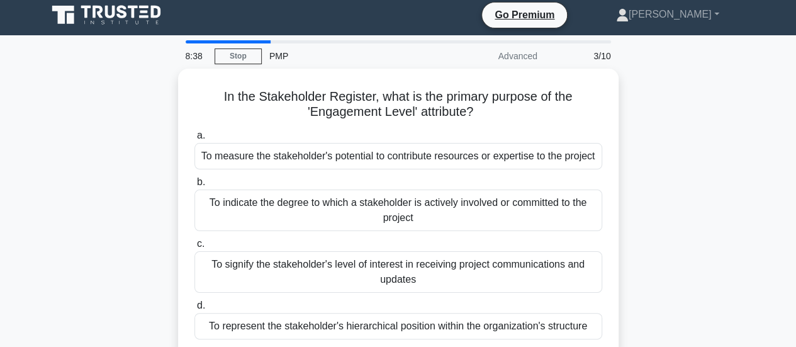
scroll to position [0, 0]
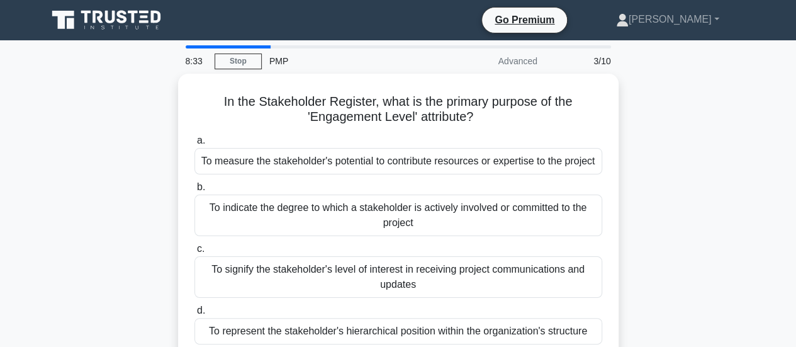
click at [644, 146] on div "In the Stakeholder Register, what is the primary purpose of the 'Engagement Lev…" at bounding box center [399, 225] width 718 height 303
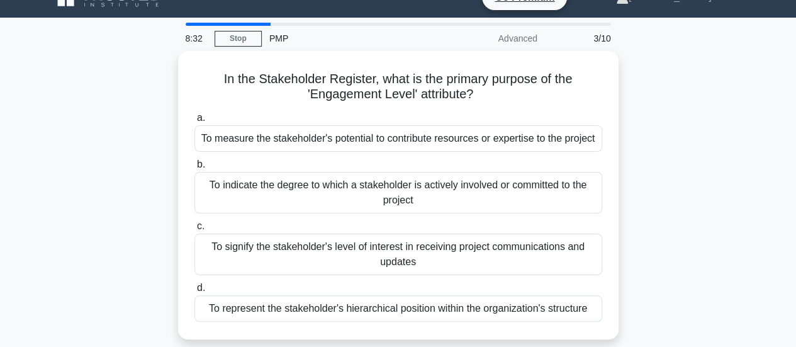
scroll to position [25, 0]
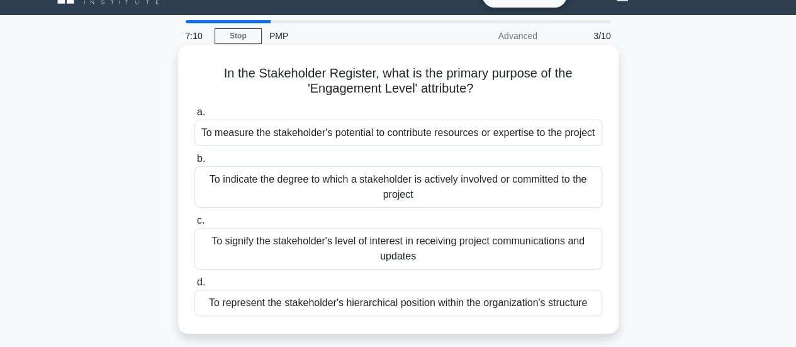
click at [397, 181] on div "To indicate the degree to which a stakeholder is actively involved or committed…" at bounding box center [398, 187] width 408 height 42
click at [194, 163] on input "b. To indicate the degree to which a stakeholder is actively involved or commit…" at bounding box center [194, 159] width 0 height 8
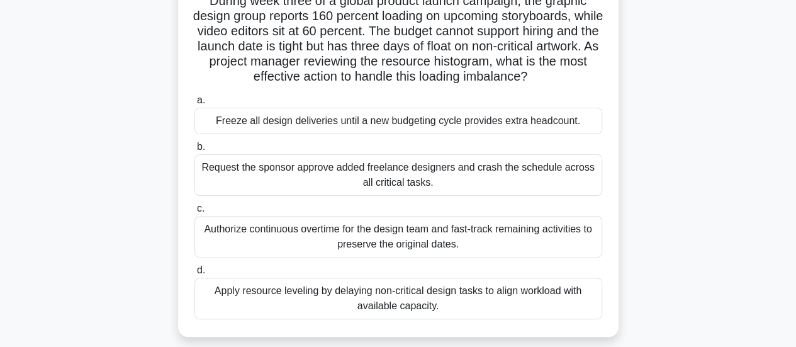
scroll to position [126, 0]
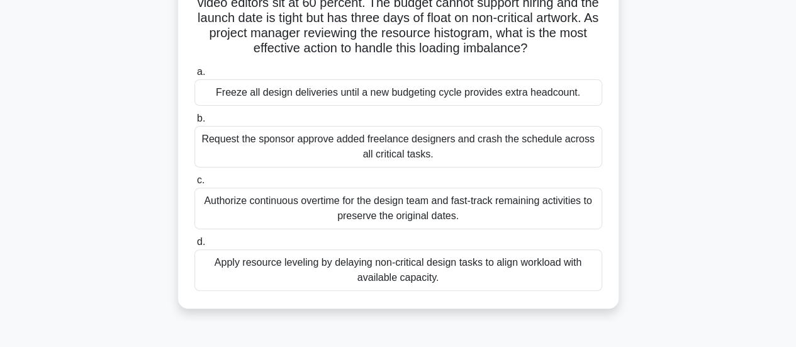
click at [428, 267] on div "Apply resource leveling by delaying non-critical design tasks to align workload…" at bounding box center [398, 270] width 408 height 42
click at [194, 246] on input "d. Apply resource leveling by delaying non-critical design tasks to align workl…" at bounding box center [194, 242] width 0 height 8
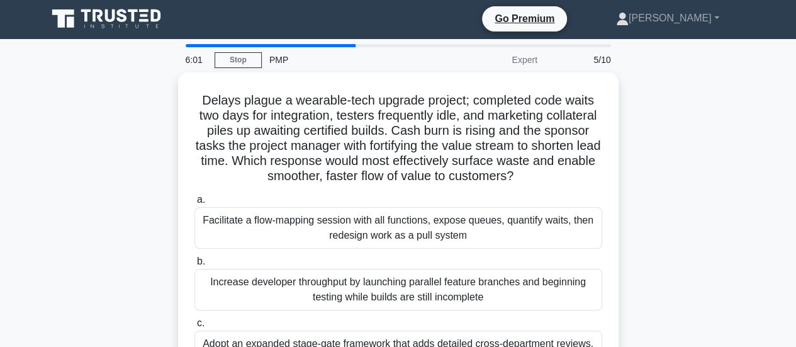
scroll to position [0, 0]
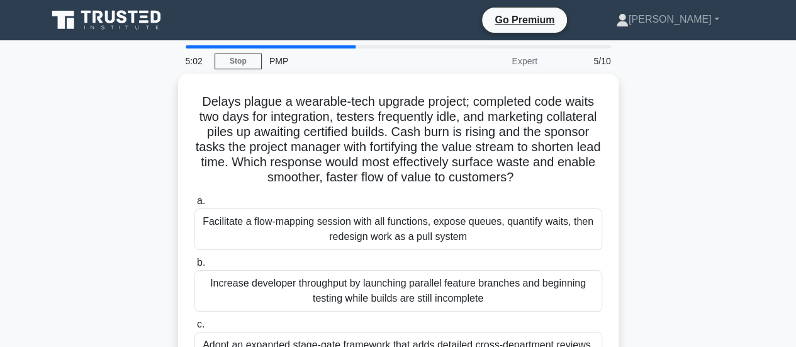
click at [638, 220] on div "Delays plague a wearable-tech upgrade project; completed code waits two days fo…" at bounding box center [399, 278] width 718 height 409
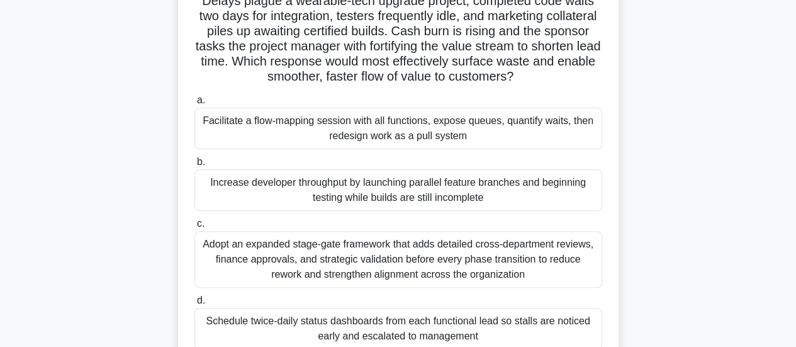
scroll to position [126, 0]
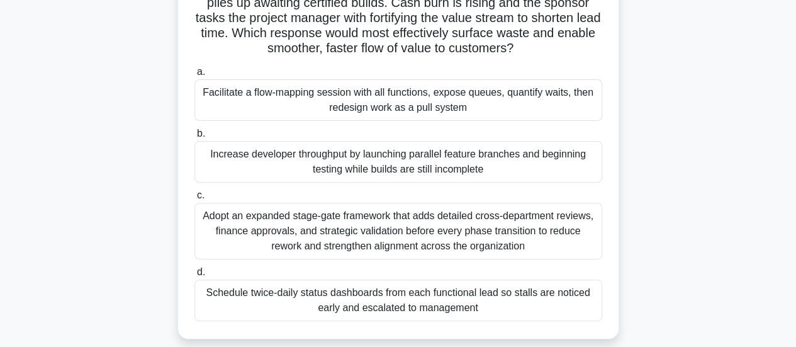
click at [431, 237] on div "Adopt an expanded stage-gate framework that adds detailed cross-department revi…" at bounding box center [398, 231] width 408 height 57
click at [194, 200] on input "c. Adopt an expanded stage-gate framework that adds detailed cross-department r…" at bounding box center [194, 195] width 0 height 8
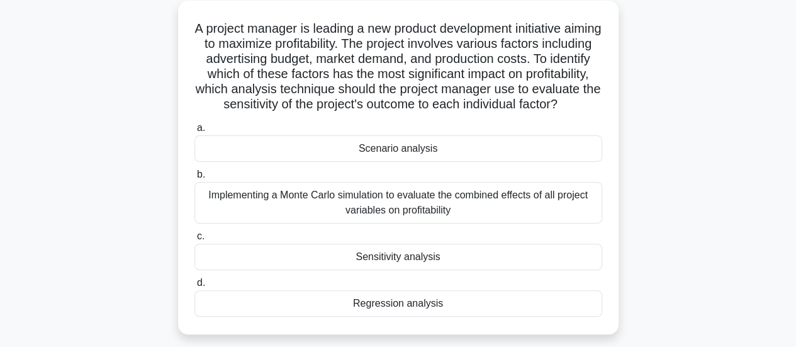
scroll to position [76, 0]
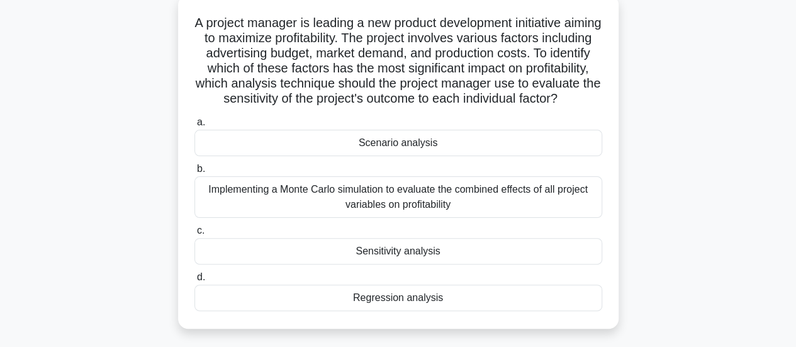
click at [444, 215] on div "Implementing a Monte Carlo simulation to evaluate the combined effects of all p…" at bounding box center [398, 197] width 408 height 42
click at [194, 173] on input "b. Implementing a Monte Carlo simulation to evaluate the combined effects of al…" at bounding box center [194, 169] width 0 height 8
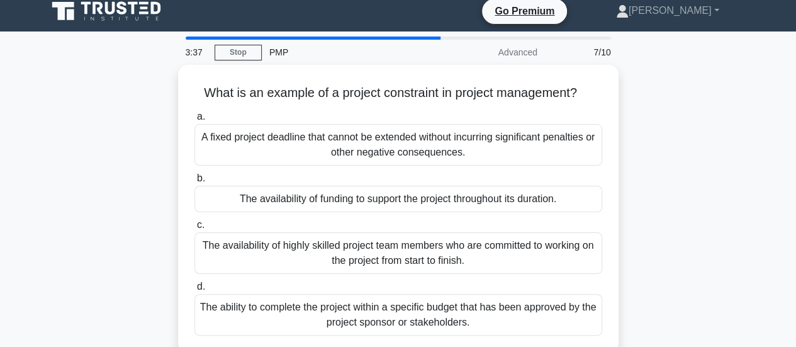
scroll to position [0, 0]
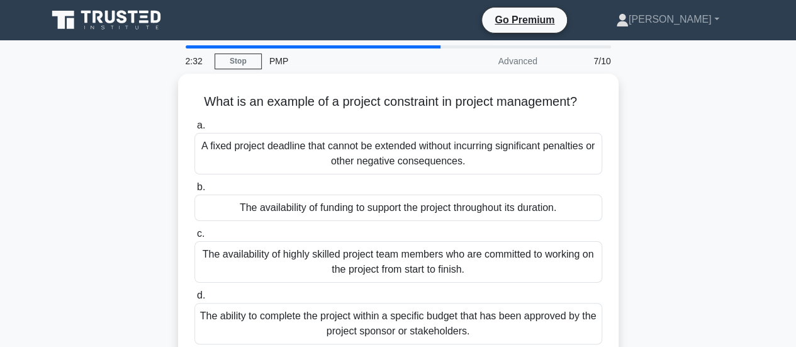
click at [166, 185] on div "What is an example of a project constraint in project management? .spinner_0XTQ…" at bounding box center [399, 225] width 718 height 303
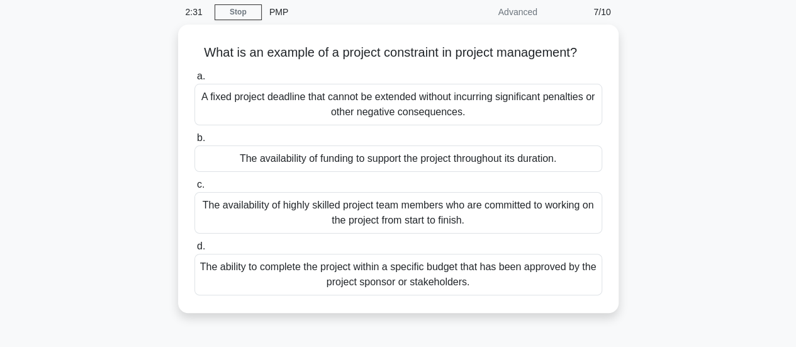
scroll to position [50, 0]
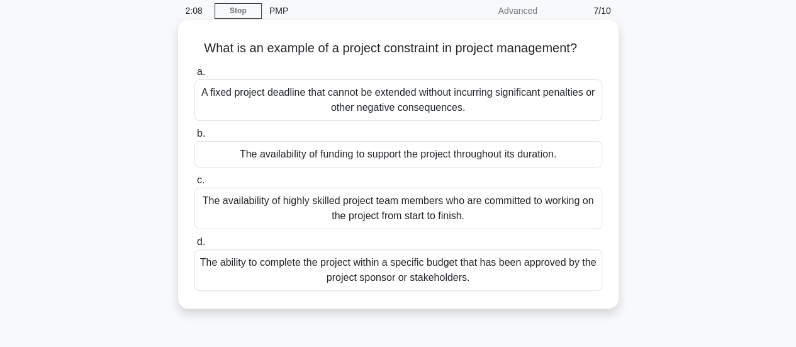
click at [340, 200] on div "The availability of highly skilled project team members who are committed to wo…" at bounding box center [398, 209] width 408 height 42
click at [194, 184] on input "c. The availability of highly skilled project team members who are committed to…" at bounding box center [194, 180] width 0 height 8
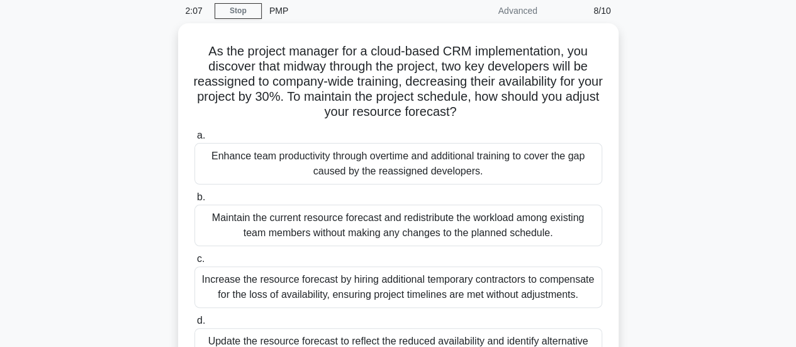
scroll to position [0, 0]
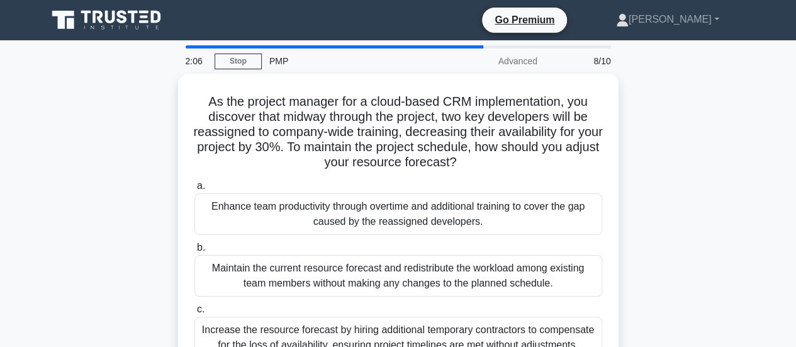
click at [135, 226] on div "As the project manager for a cloud-based CRM implementation, you discover that …" at bounding box center [399, 263] width 718 height 379
click at [689, 208] on div "As the project manager for a cloud-based CRM implementation, you discover that …" at bounding box center [399, 263] width 718 height 379
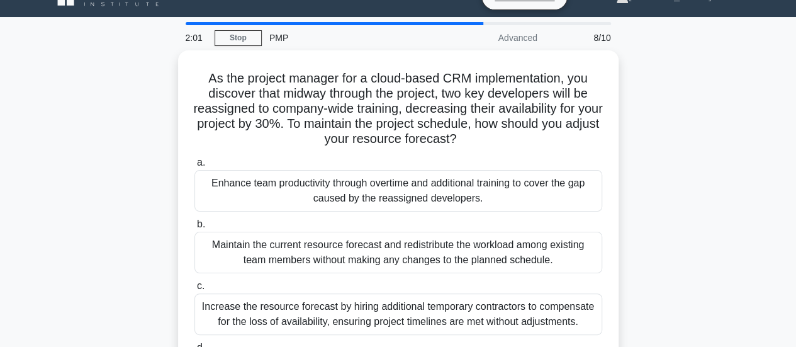
scroll to position [25, 0]
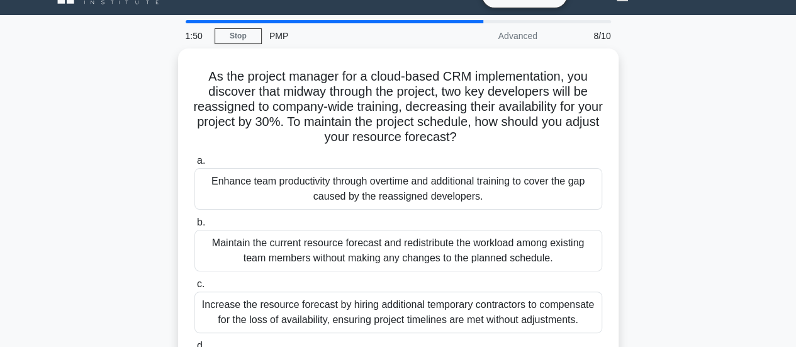
click at [675, 222] on div "As the project manager for a cloud-based CRM implementation, you discover that …" at bounding box center [399, 237] width 718 height 379
click at [670, 217] on div "As the project manager for a cloud-based CRM implementation, you discover that …" at bounding box center [399, 237] width 718 height 379
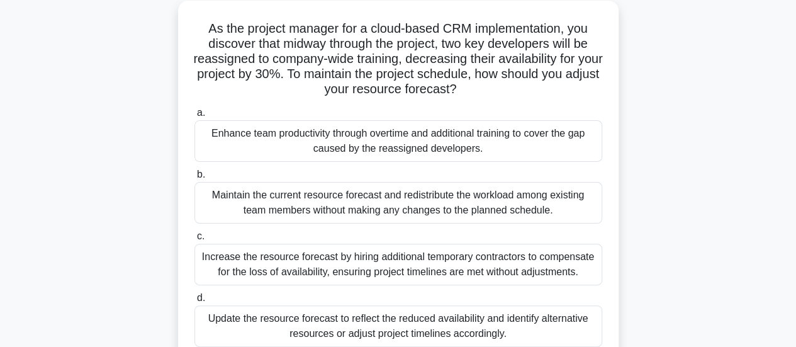
scroll to position [76, 0]
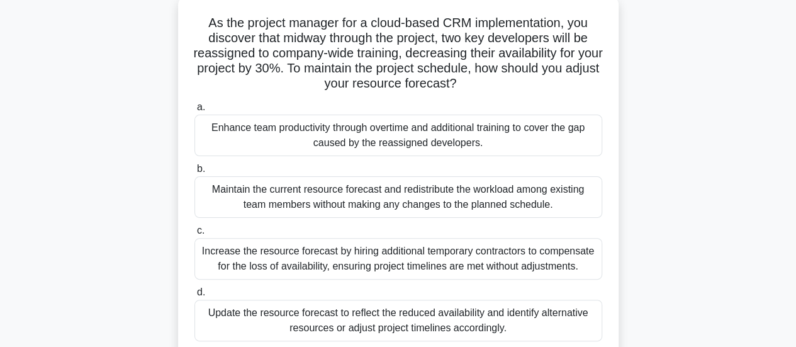
click at [534, 318] on div "Update the resource forecast to reflect the reduced availability and identify a…" at bounding box center [398, 321] width 408 height 42
click at [194, 296] on input "d. Update the resource forecast to reflect the reduced availability and identif…" at bounding box center [194, 292] width 0 height 8
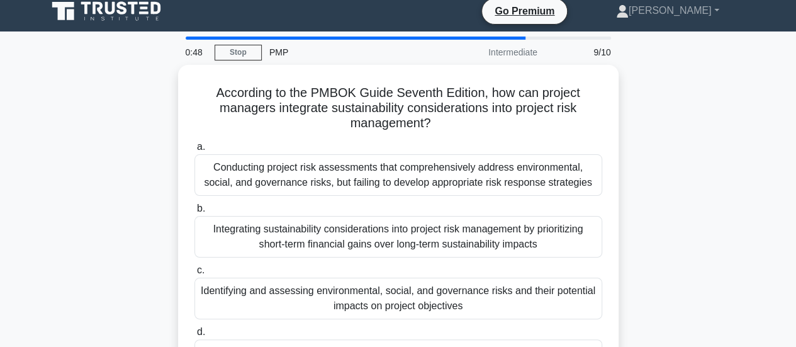
scroll to position [0, 0]
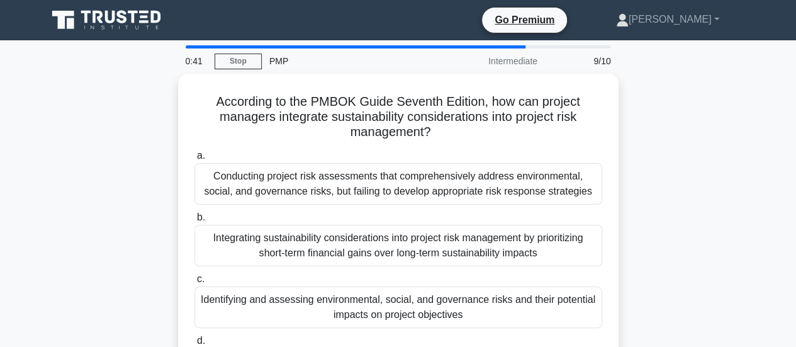
click at [674, 225] on div "According to the PMBOK Guide Seventh Edition, how can project managers integrat…" at bounding box center [399, 248] width 718 height 349
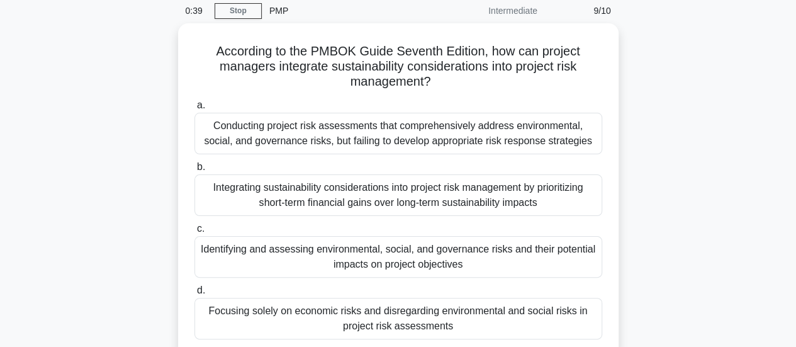
scroll to position [76, 0]
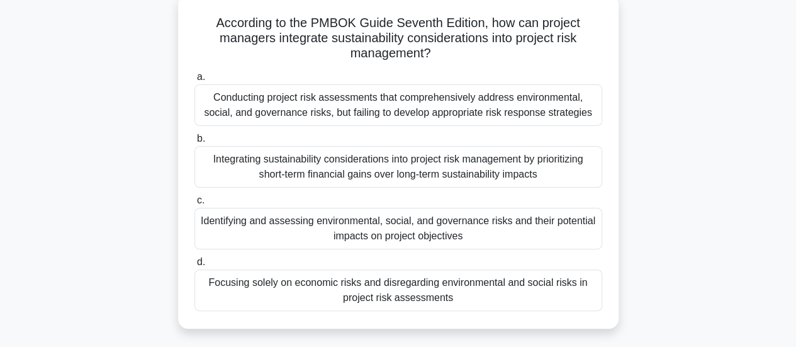
click at [413, 110] on div "Conducting project risk assessments that comprehensively address environmental,…" at bounding box center [398, 105] width 408 height 42
click at [194, 81] on input "a. Conducting project risk assessments that comprehensively address environment…" at bounding box center [194, 77] width 0 height 8
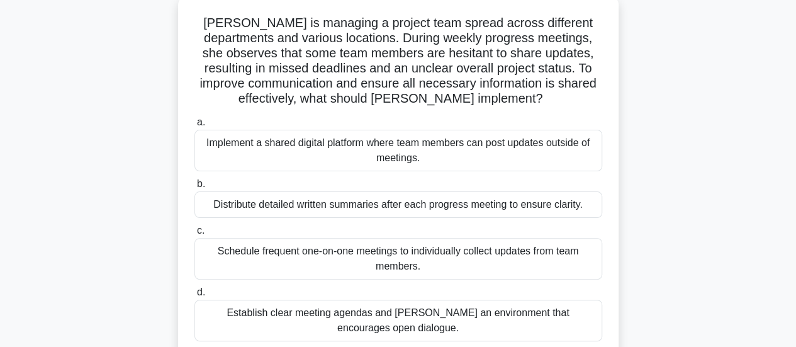
click at [449, 157] on div "Implement a shared digital platform where team members can post updates outside…" at bounding box center [398, 151] width 408 height 42
click at [194, 127] on input "a. Implement a shared digital platform where team members can post updates outs…" at bounding box center [194, 122] width 0 height 8
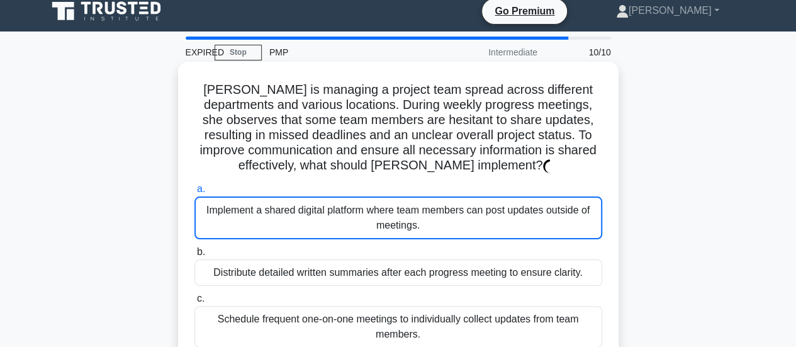
scroll to position [0, 0]
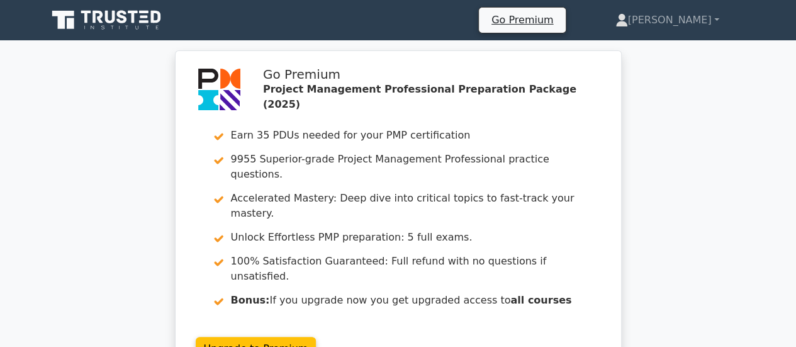
click at [724, 297] on div "Go Premium Project Management Professional Preparation Package (2025) Earn 35 P…" at bounding box center [398, 223] width 796 height 346
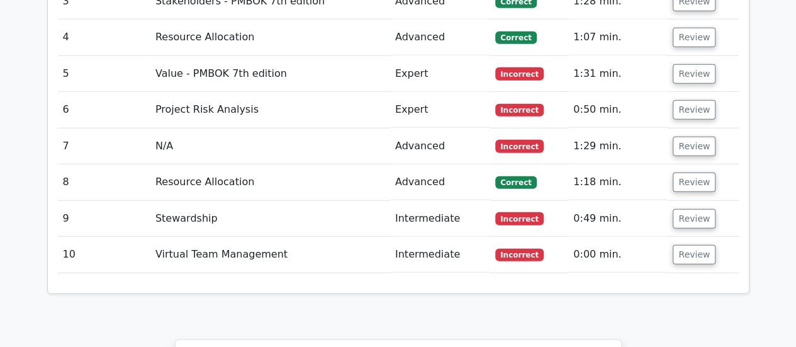
scroll to position [1712, 0]
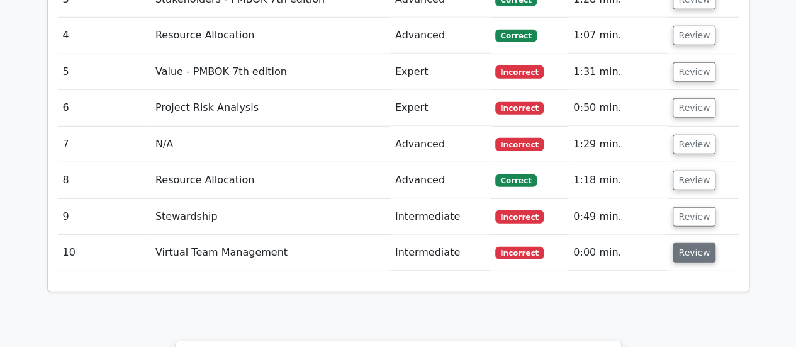
click at [691, 243] on button "Review" at bounding box center [694, 253] width 43 height 20
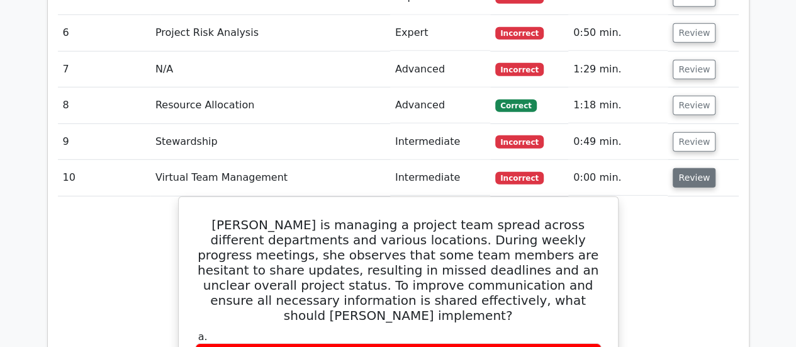
scroll to position [1687, 0]
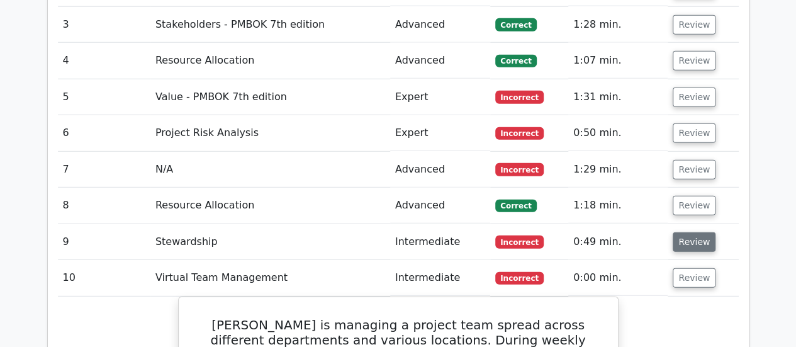
click at [685, 232] on button "Review" at bounding box center [694, 242] width 43 height 20
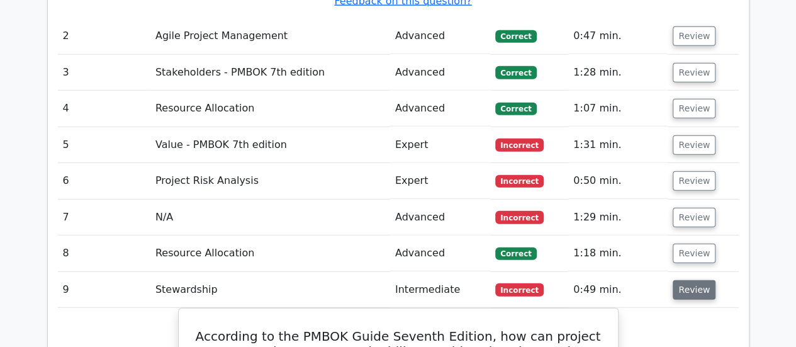
scroll to position [1636, 0]
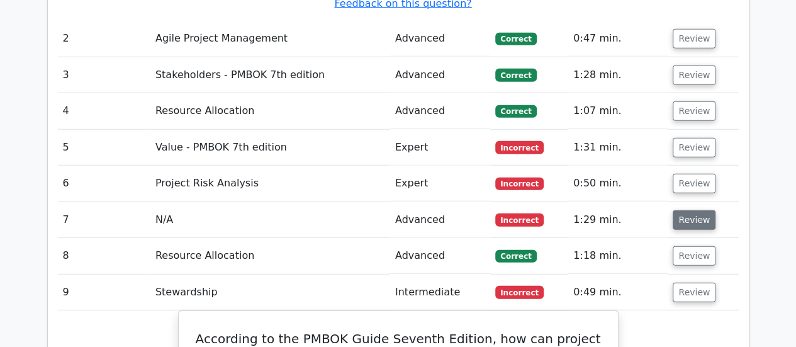
click at [694, 210] on button "Review" at bounding box center [694, 220] width 43 height 20
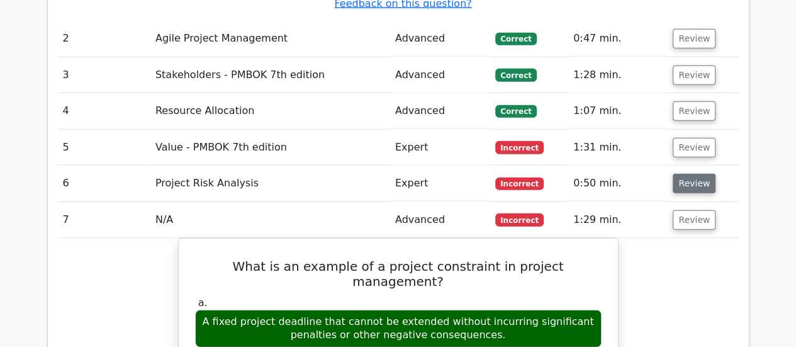
click at [689, 174] on button "Review" at bounding box center [694, 184] width 43 height 20
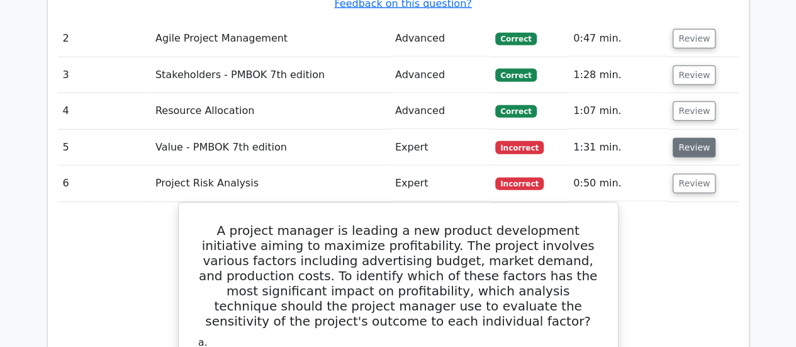
click at [686, 138] on button "Review" at bounding box center [694, 148] width 43 height 20
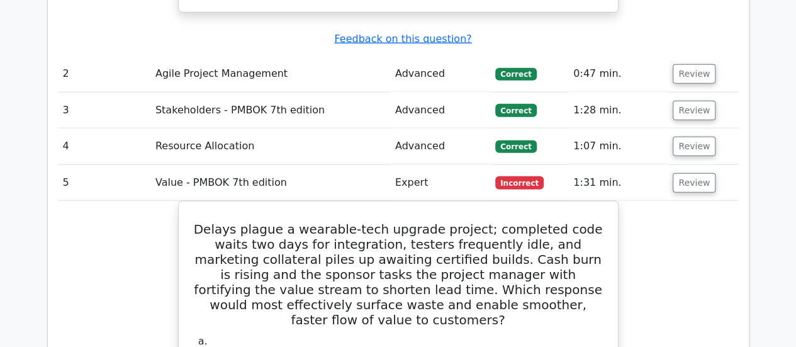
scroll to position [1611, 0]
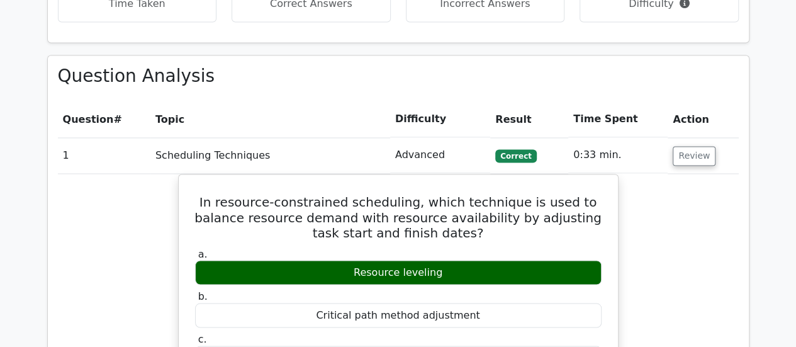
scroll to position [982, 0]
